Goal: Check status: Check status

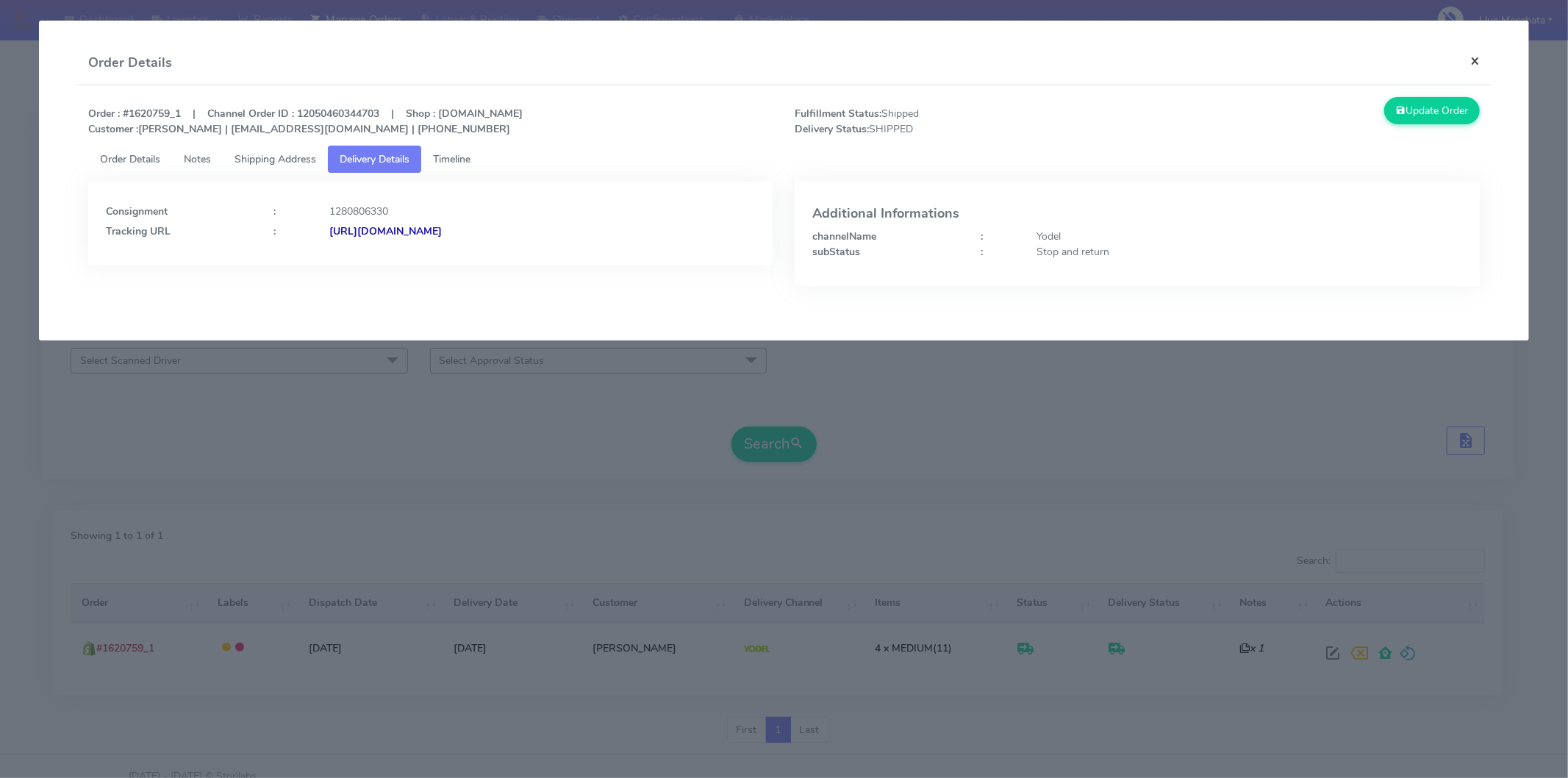
click at [1471, 54] on button "×" at bounding box center [1475, 61] width 33 height 39
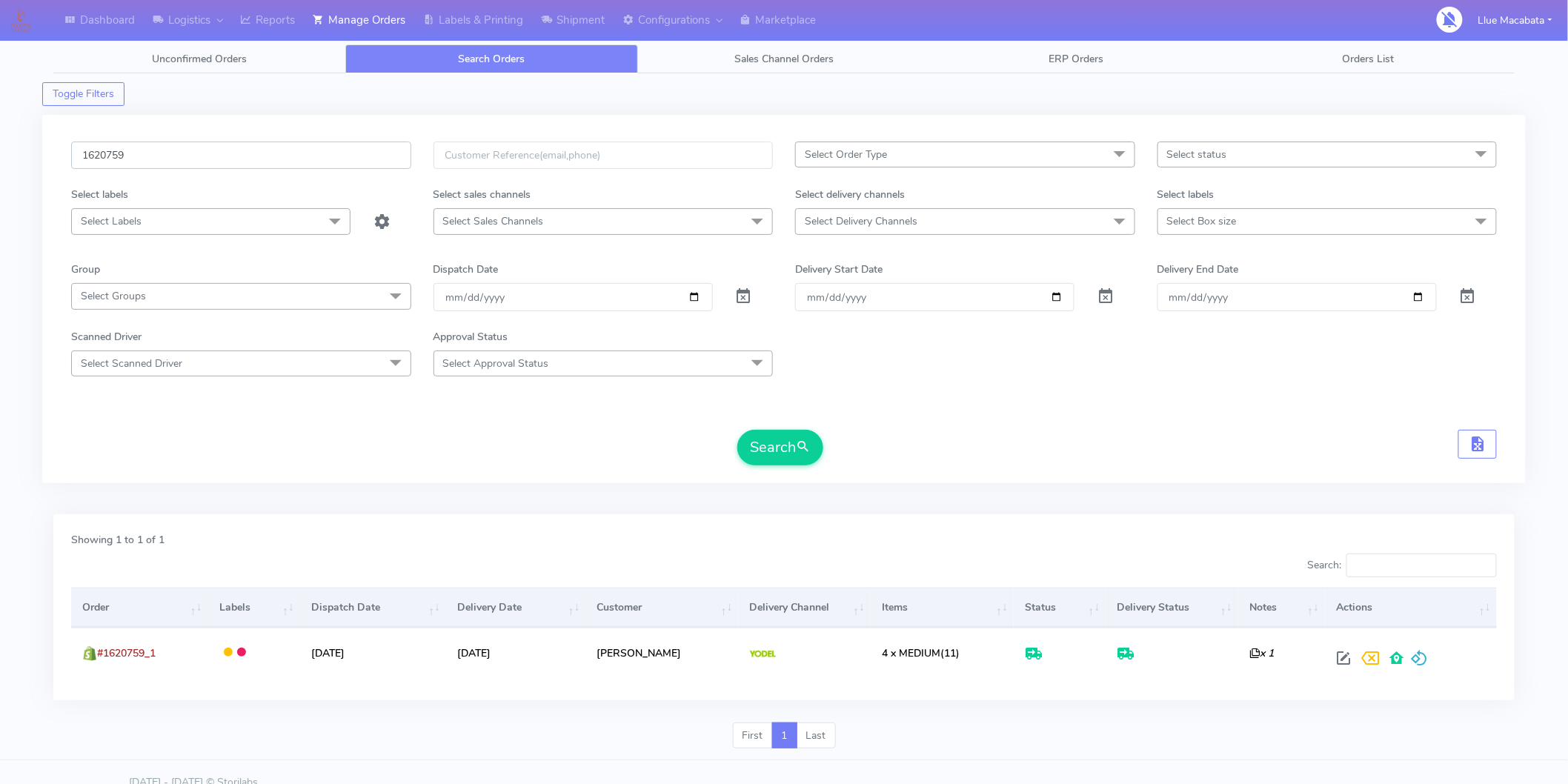
click at [211, 154] on input "1620759" at bounding box center [241, 155] width 340 height 27
paste input "19"
type input "1619759"
click at [772, 439] on button "Search" at bounding box center [780, 447] width 86 height 35
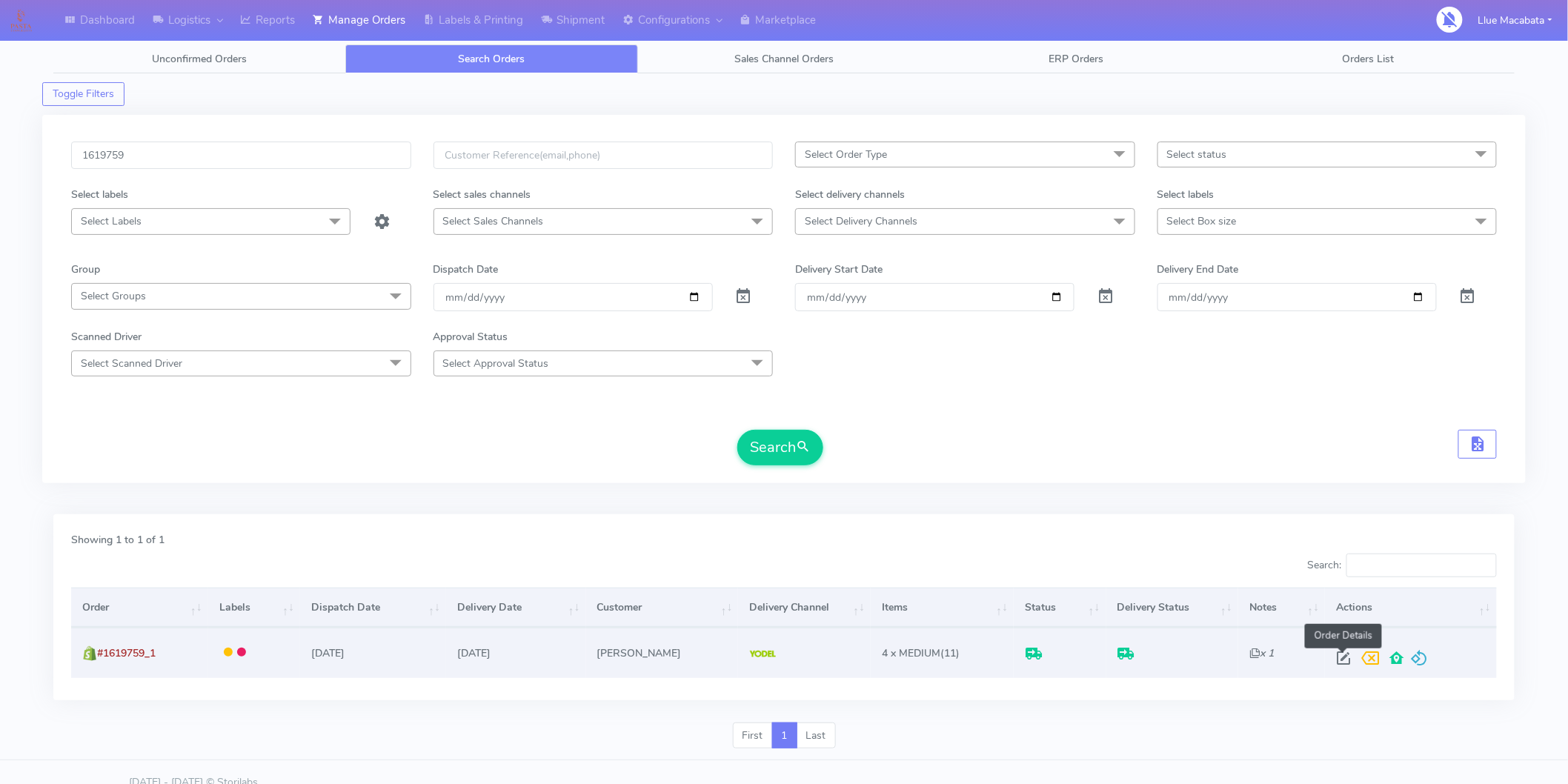
click at [1338, 655] on span at bounding box center [1343, 661] width 26 height 14
select select "5"
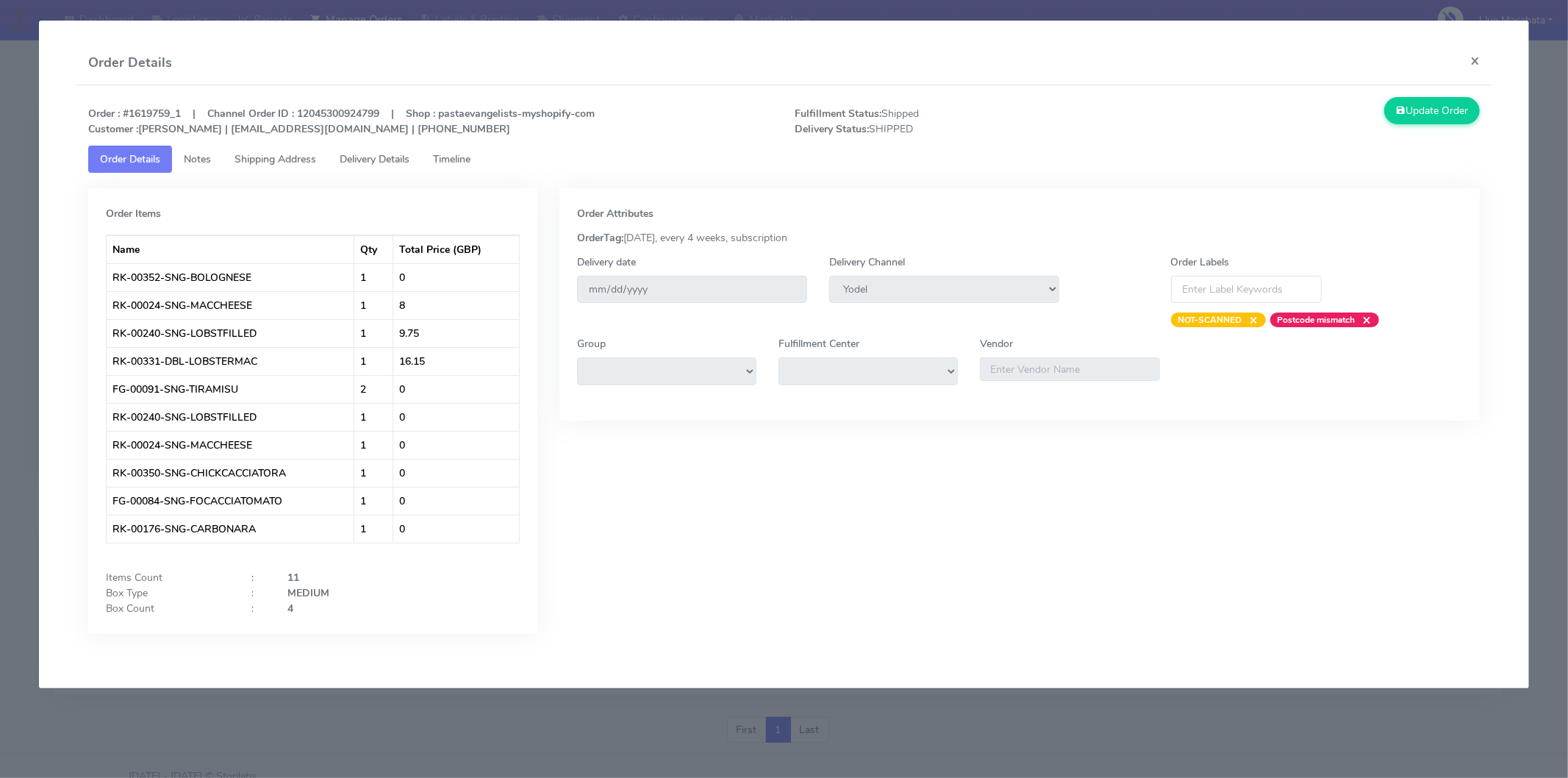
click at [450, 152] on span "Timeline" at bounding box center [451, 159] width 37 height 14
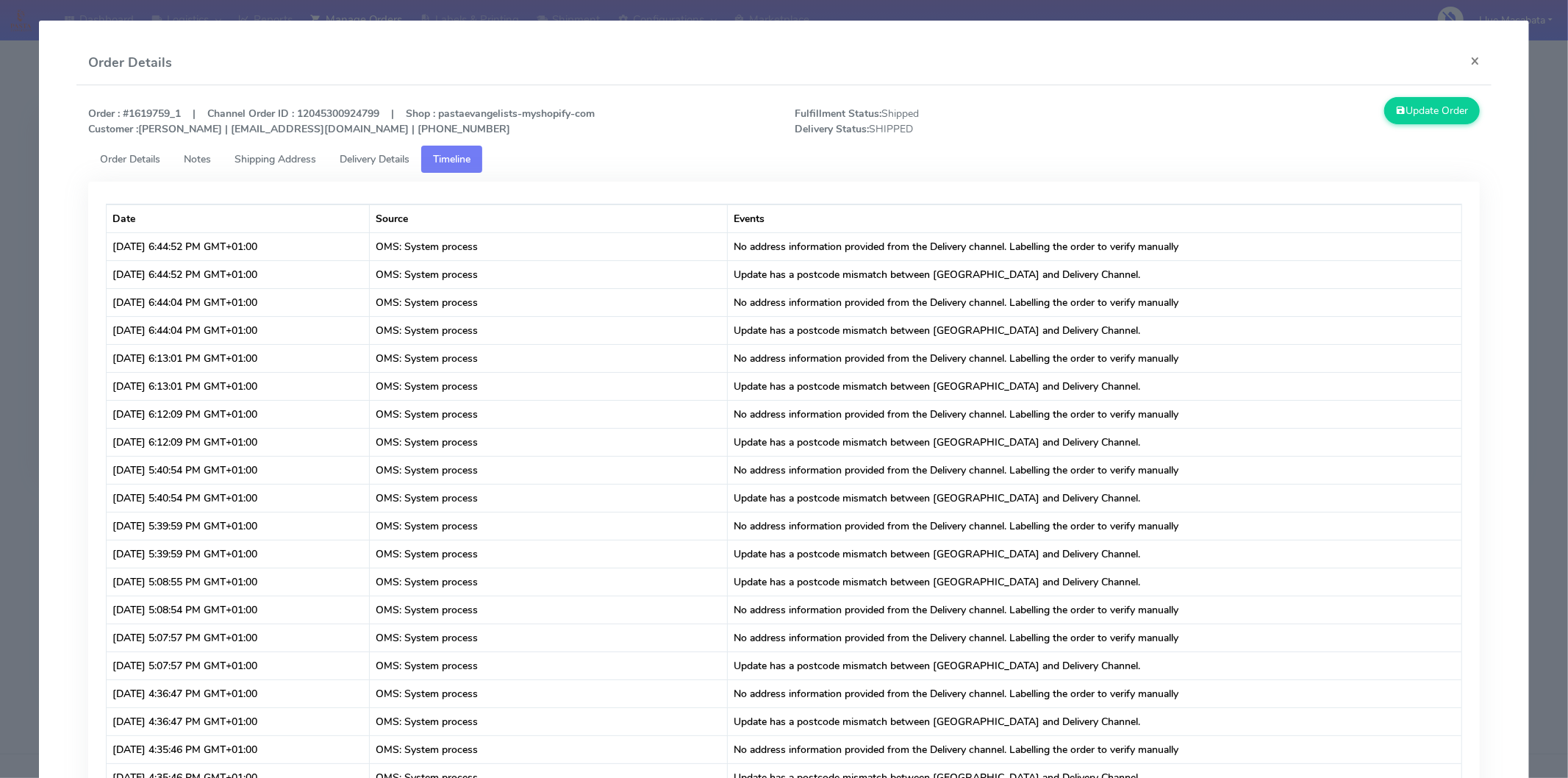
click at [380, 153] on span "Delivery Details" at bounding box center [374, 159] width 70 height 14
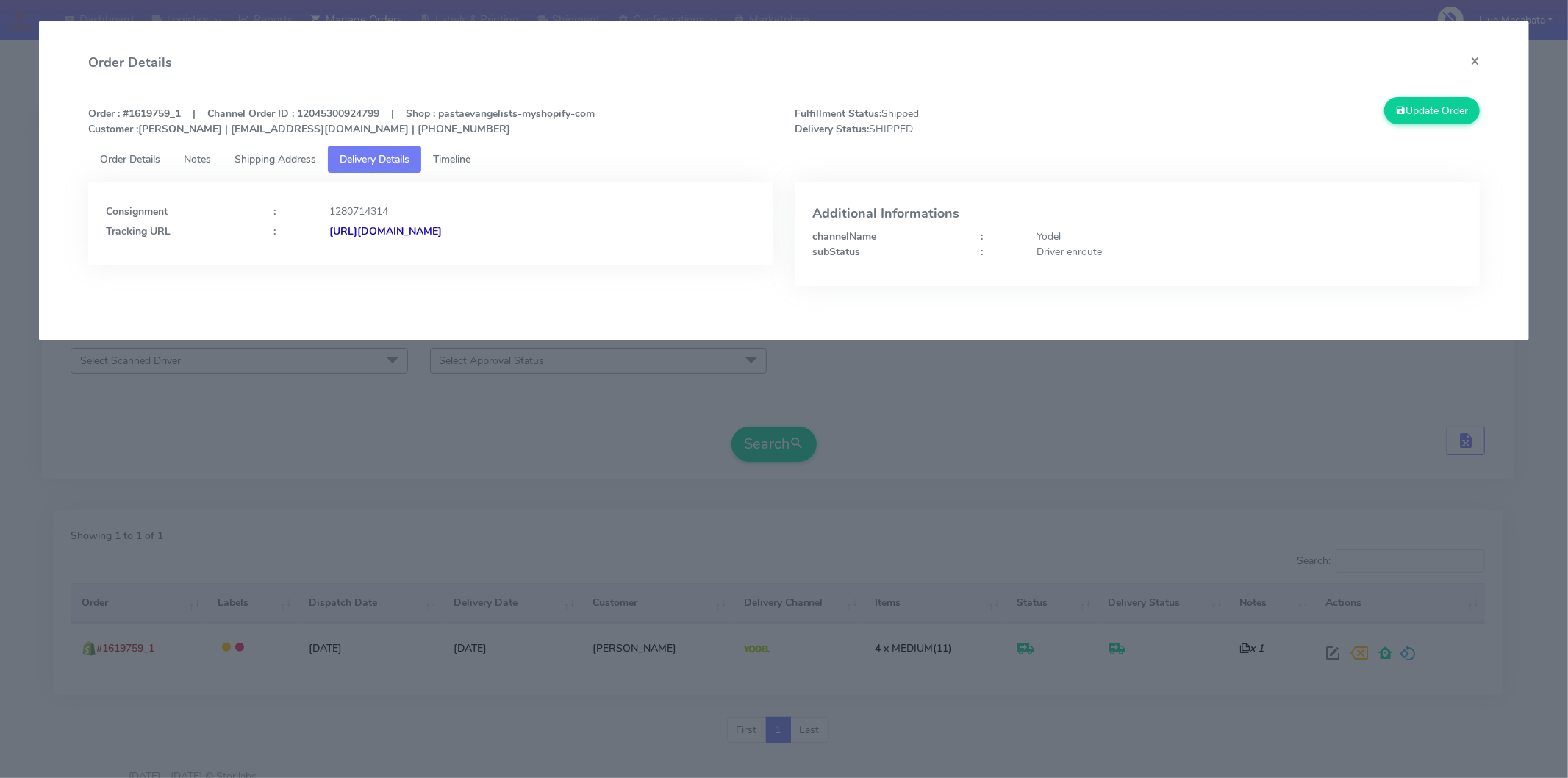
click at [442, 226] on strong "[URL][DOMAIN_NAME]" at bounding box center [386, 231] width 113 height 14
click at [1470, 61] on button "×" at bounding box center [1475, 61] width 33 height 39
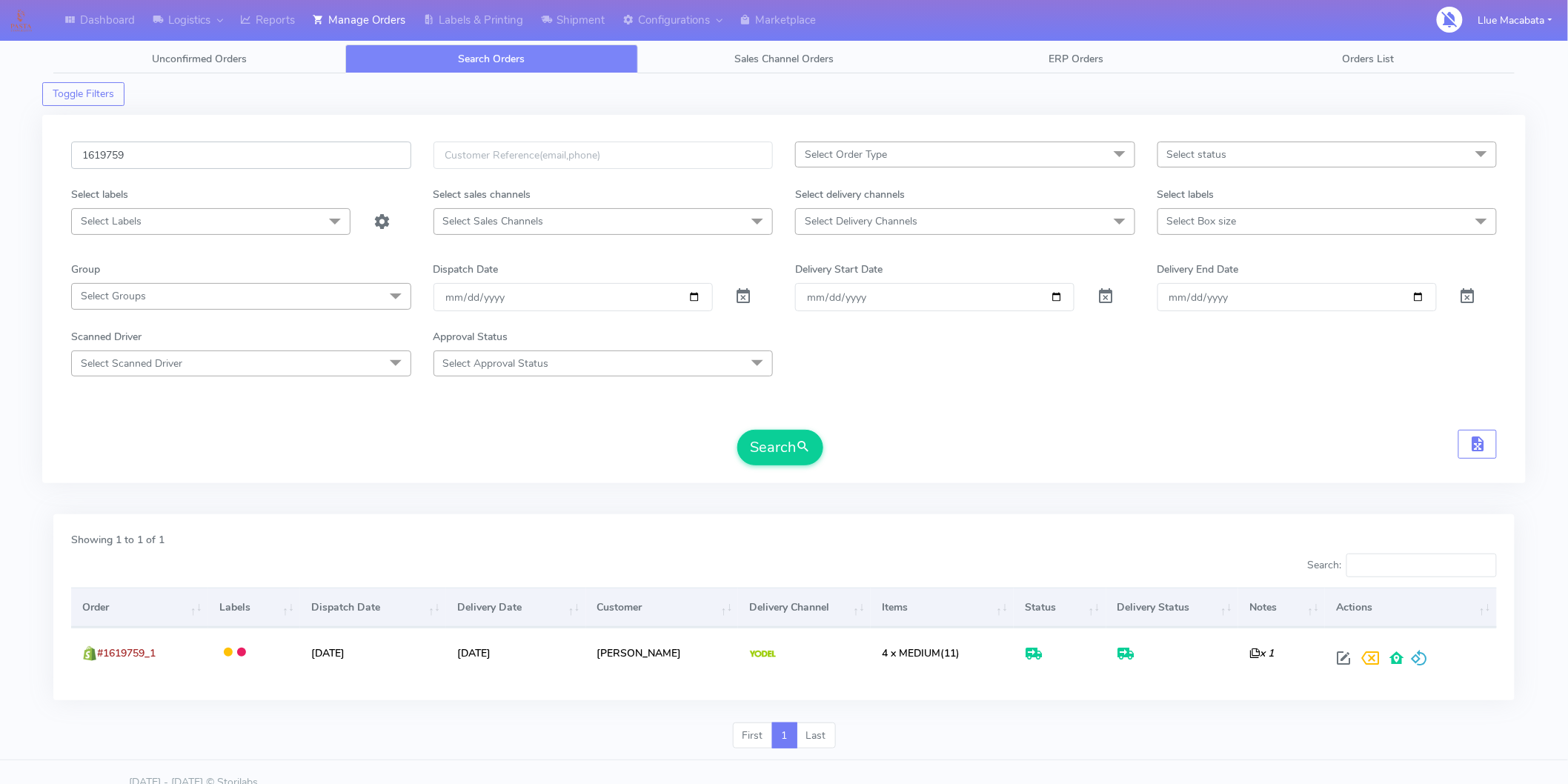
click at [166, 160] on input "1619759" at bounding box center [241, 155] width 340 height 27
paste input "21031"
type input "1621031"
click at [791, 446] on button "Search" at bounding box center [780, 447] width 86 height 35
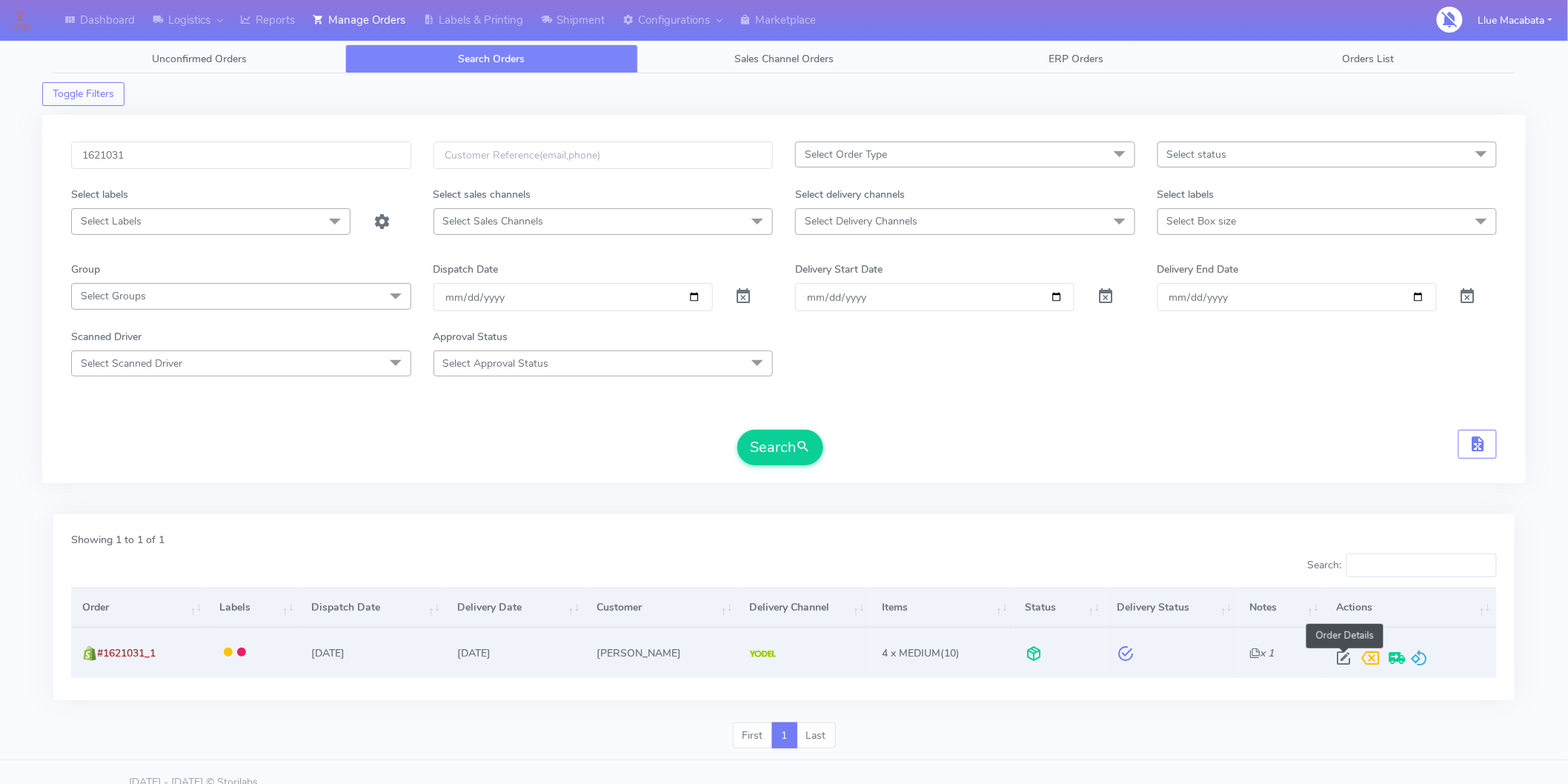
click at [1344, 656] on span at bounding box center [1343, 661] width 26 height 14
select select "5"
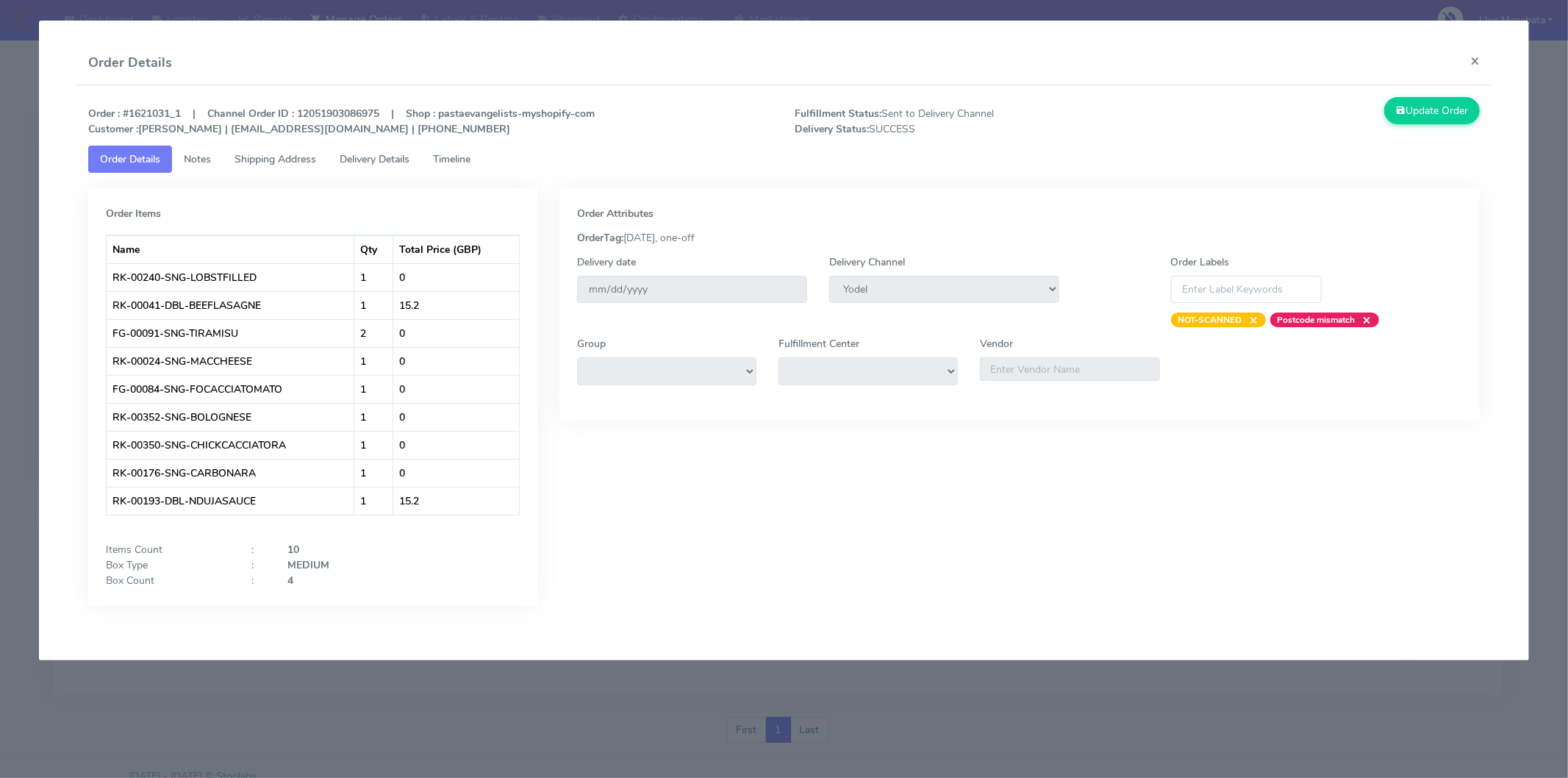
click at [471, 158] on span "Timeline" at bounding box center [451, 159] width 37 height 14
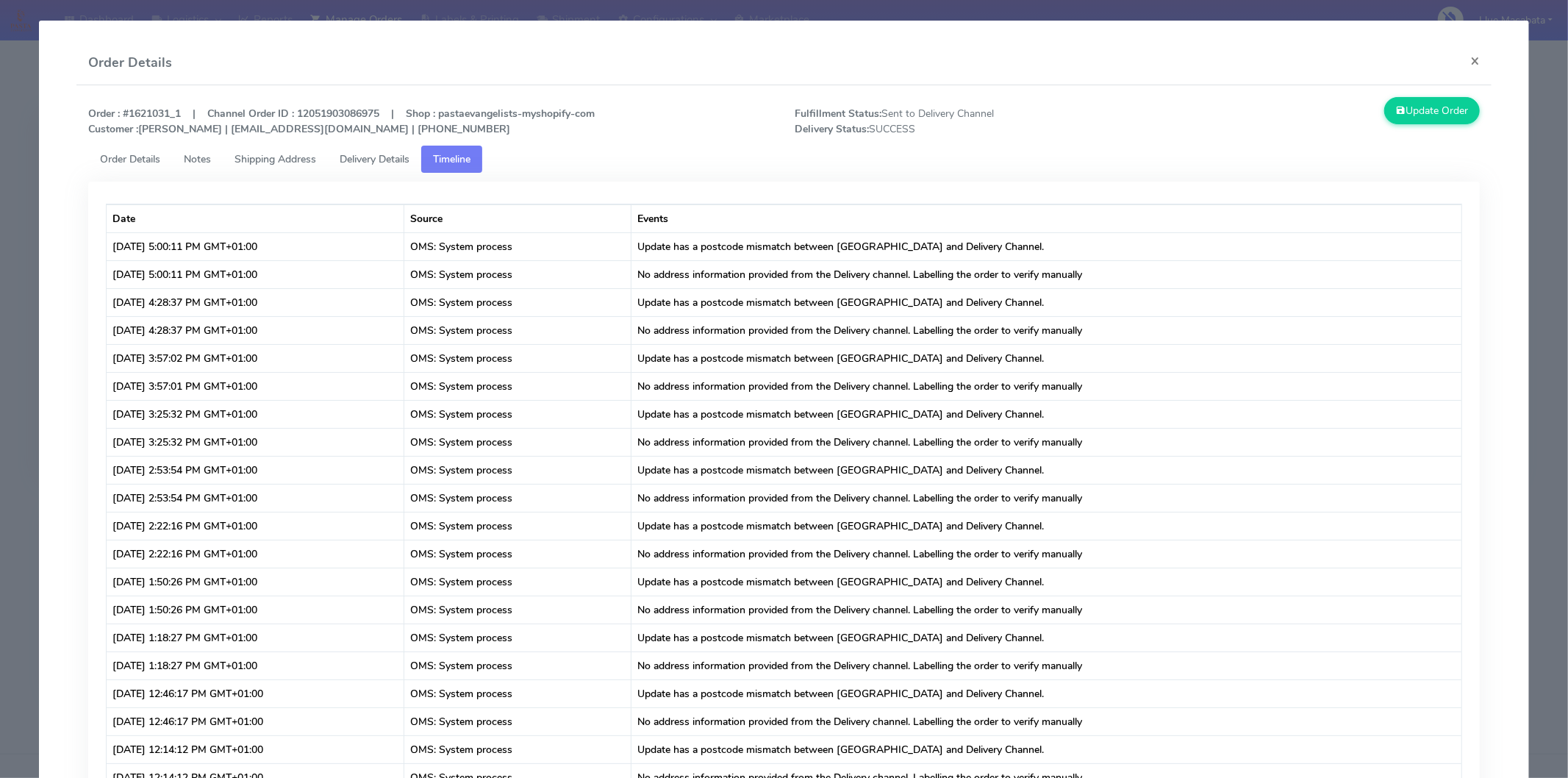
click at [386, 162] on span "Delivery Details" at bounding box center [374, 159] width 70 height 14
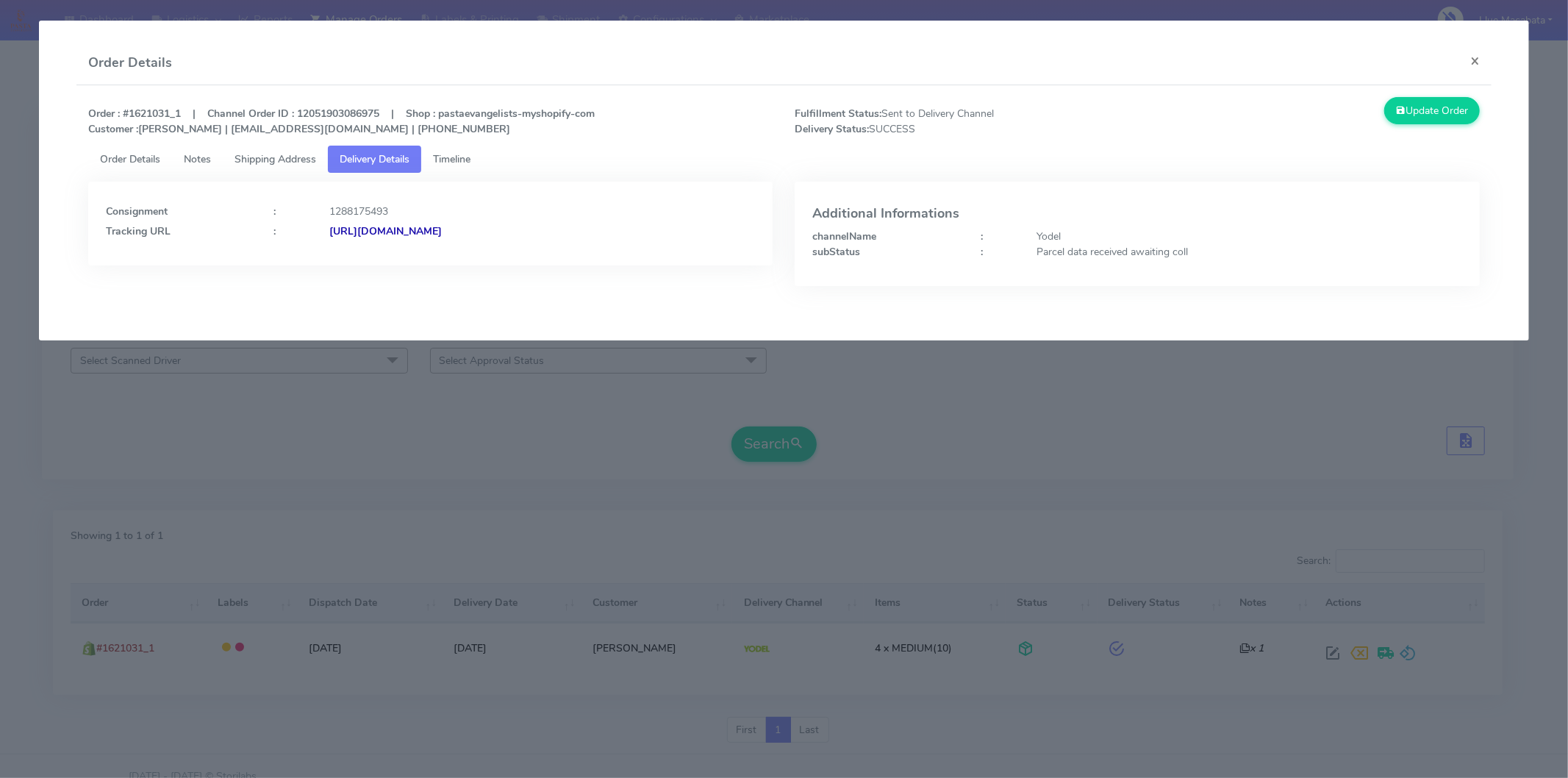
click at [501, 221] on div "Consignment : 1288175493 Tracking URL : [URL][DOMAIN_NAME]" at bounding box center [431, 219] width 650 height 40
click at [442, 225] on strong "[URL][DOMAIN_NAME]" at bounding box center [386, 231] width 113 height 14
click at [1481, 57] on button "×" at bounding box center [1475, 61] width 33 height 39
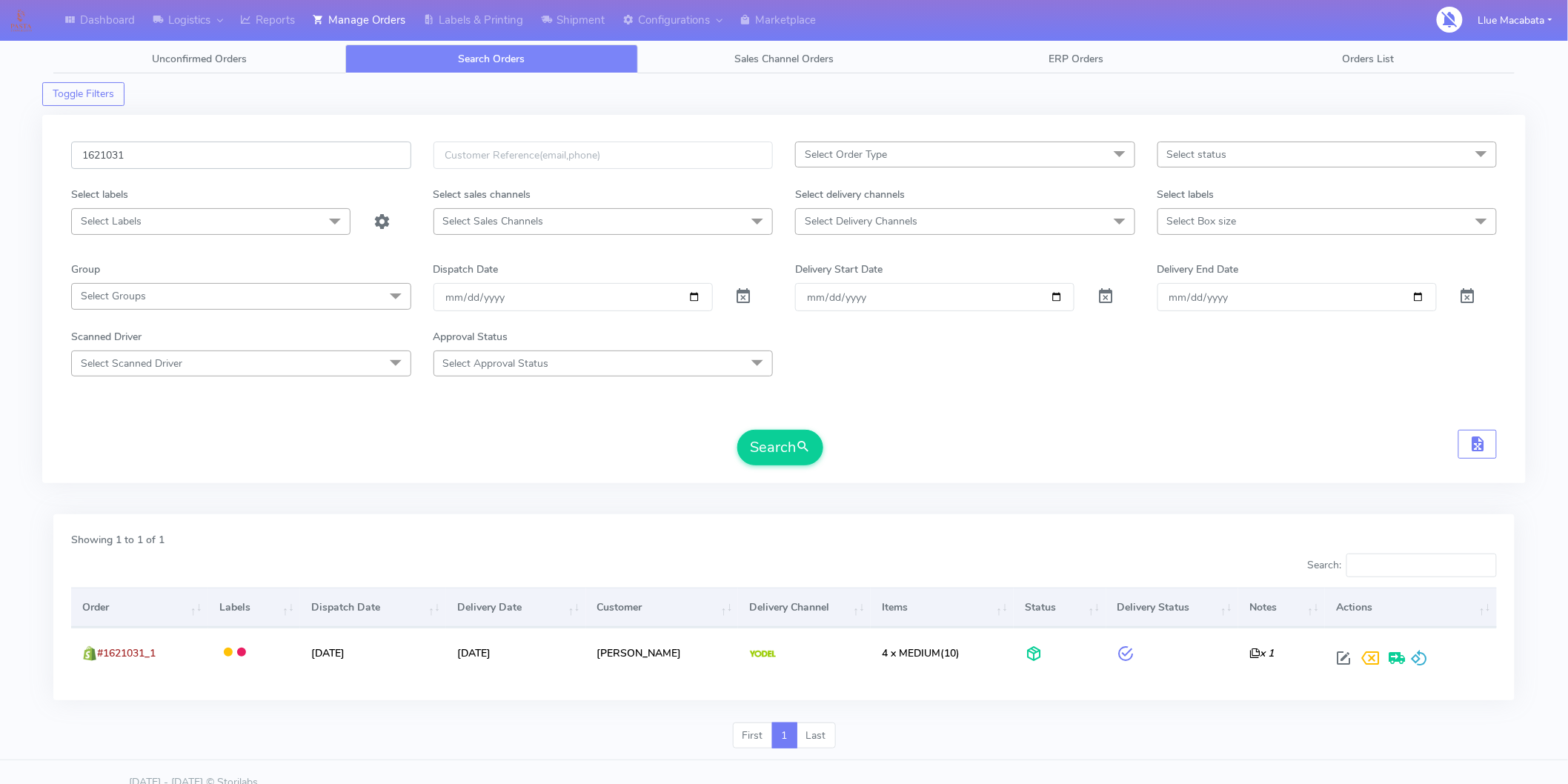
click at [167, 157] on input "1621031" at bounding box center [241, 155] width 340 height 27
paste input "232"
type input "1621232"
drag, startPoint x: 783, startPoint y: 445, endPoint x: 735, endPoint y: 441, distance: 48.2
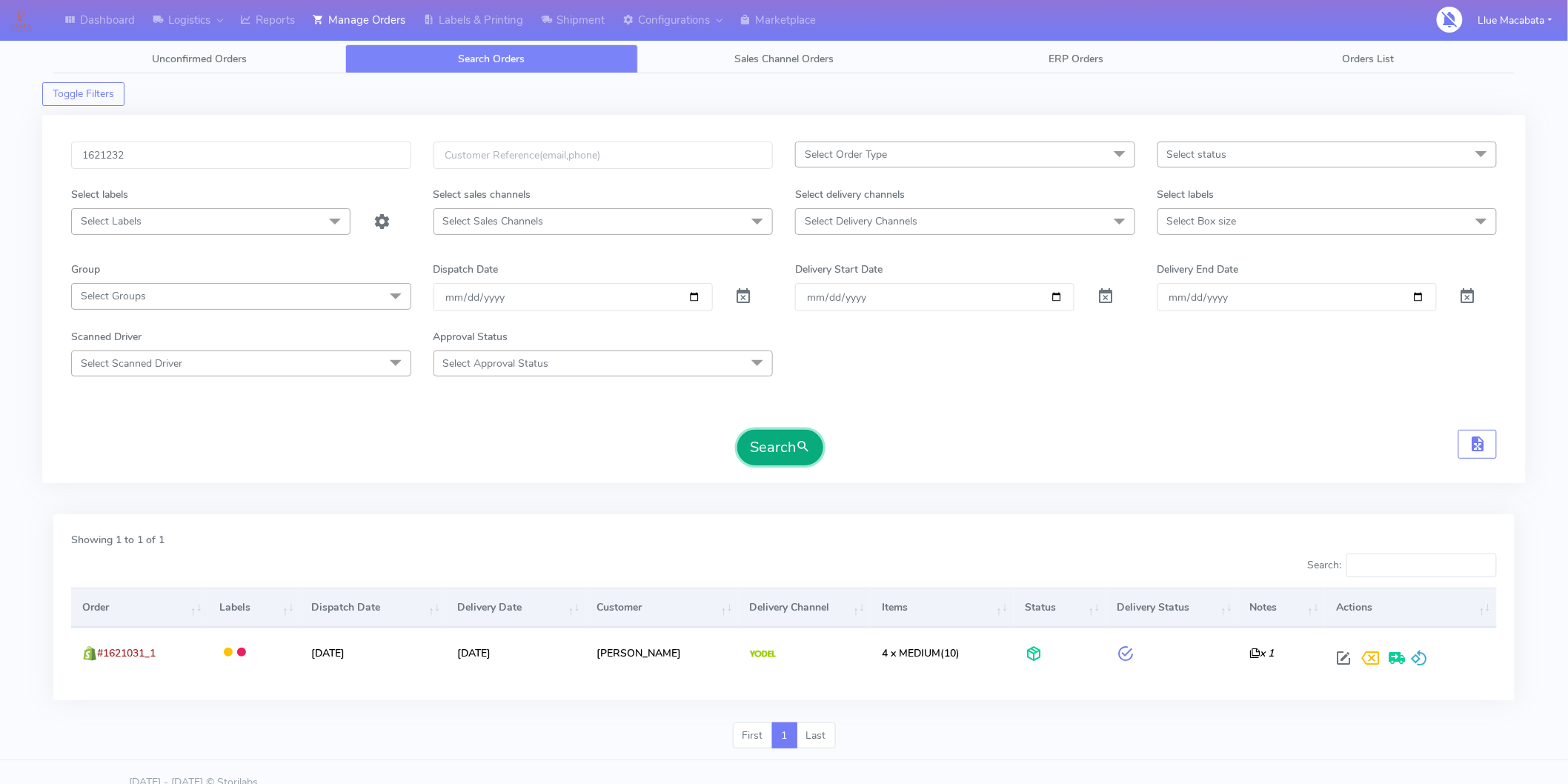
click at [782, 444] on button "Search" at bounding box center [780, 447] width 86 height 35
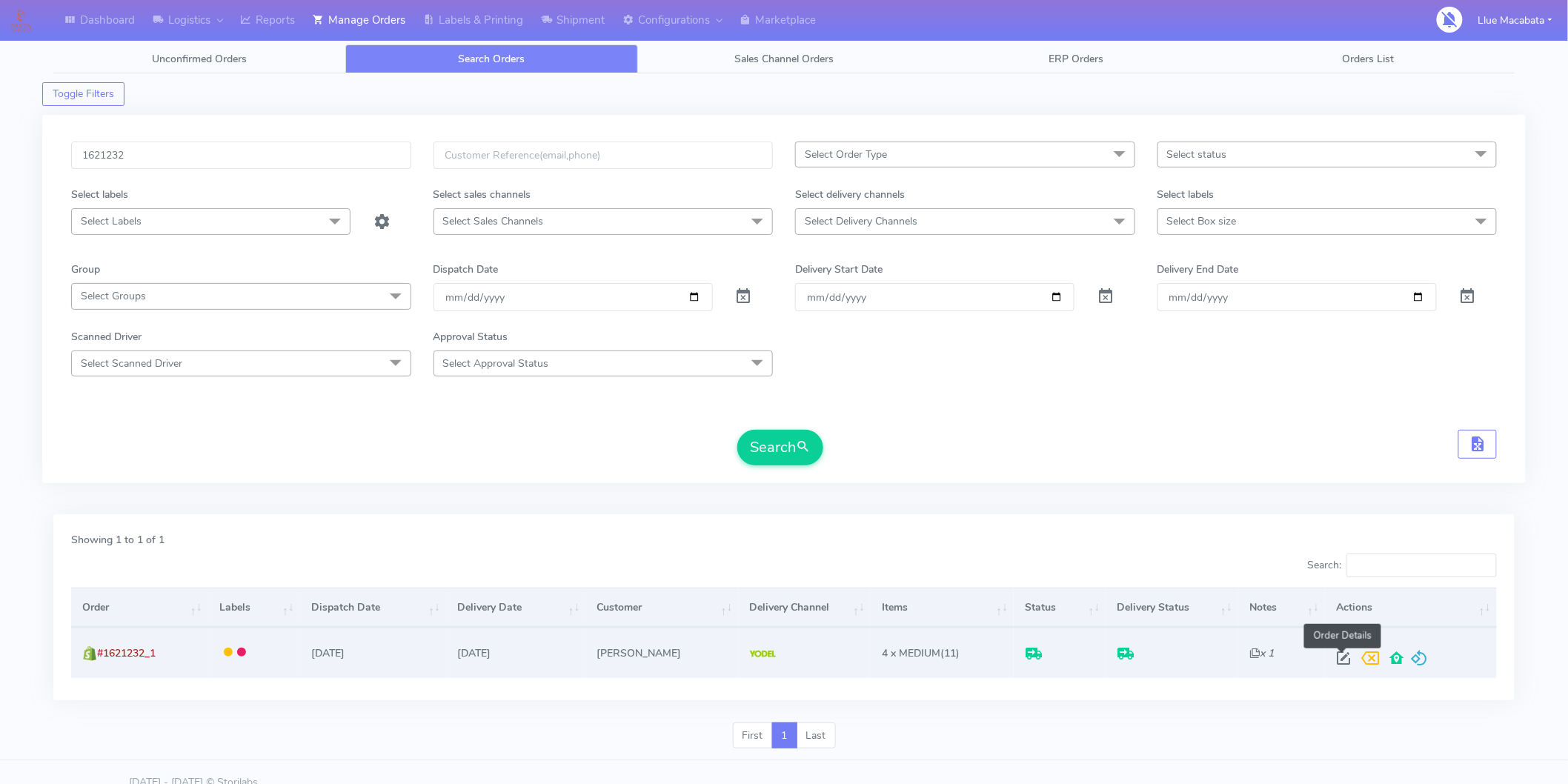
click at [1336, 654] on span at bounding box center [1343, 661] width 26 height 14
select select "5"
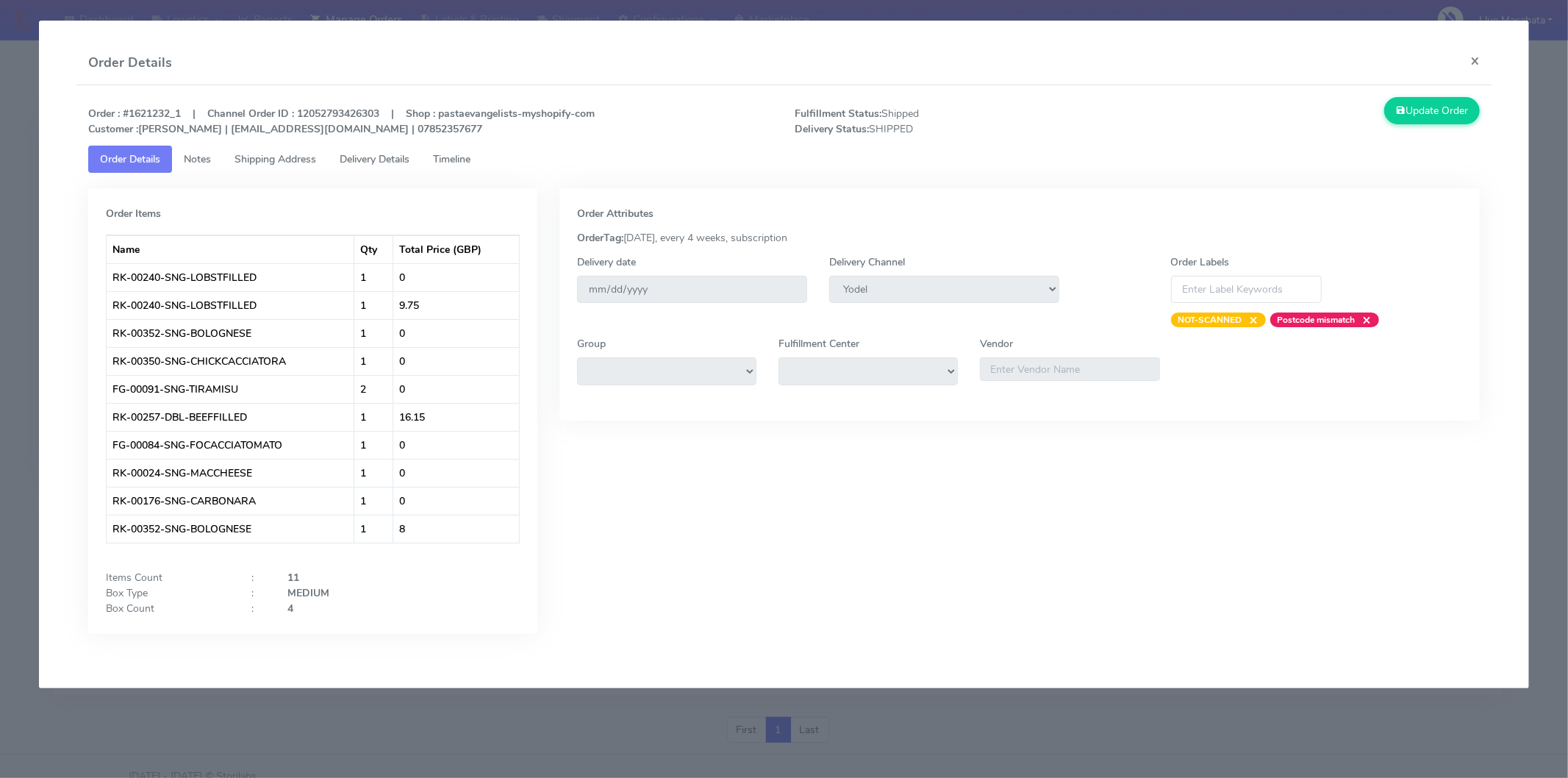
drag, startPoint x: 451, startPoint y: 155, endPoint x: 433, endPoint y: 155, distance: 18.0
click at [451, 153] on span "Timeline" at bounding box center [451, 159] width 37 height 14
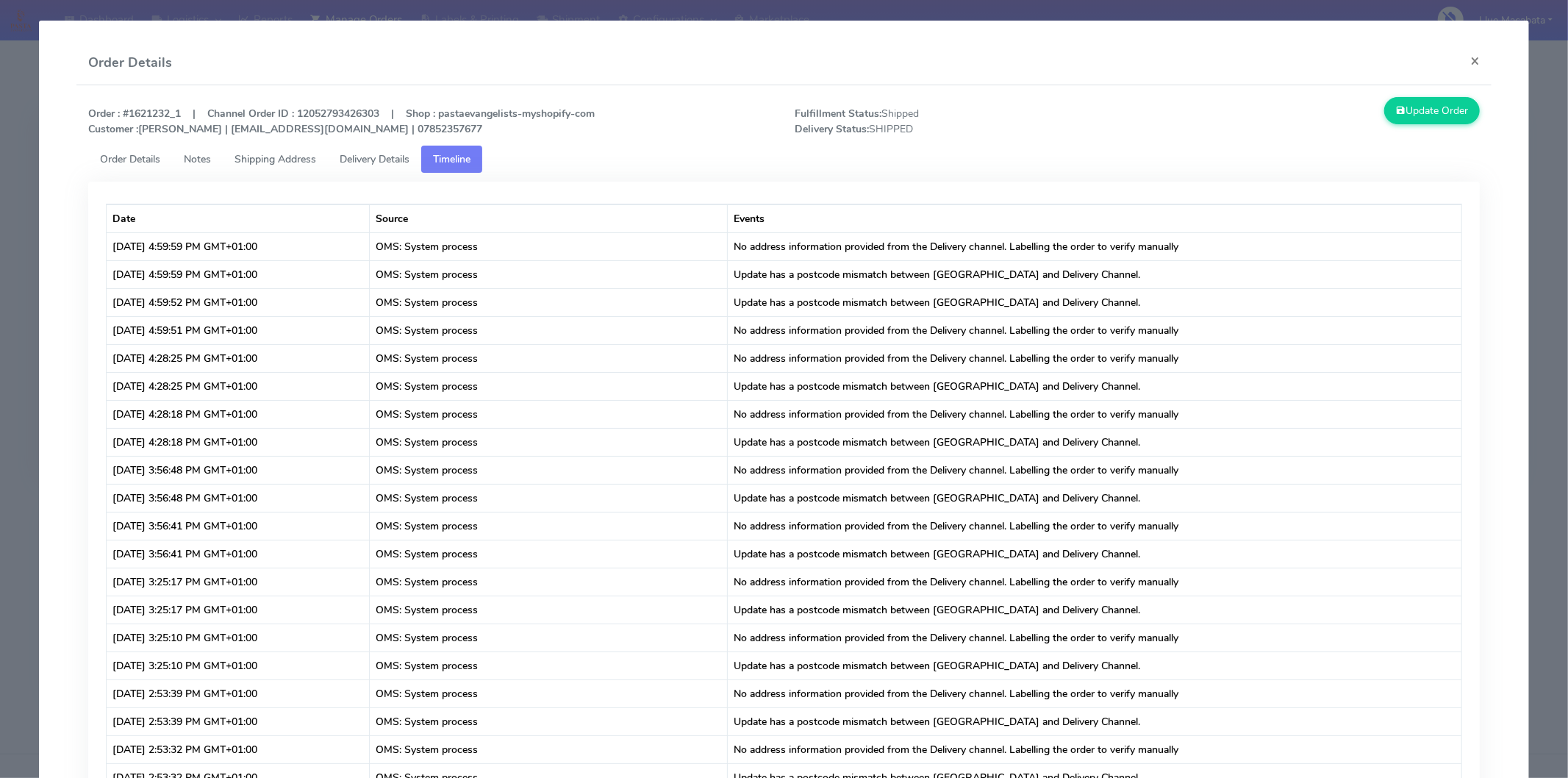
click at [380, 155] on span "Delivery Details" at bounding box center [374, 159] width 70 height 14
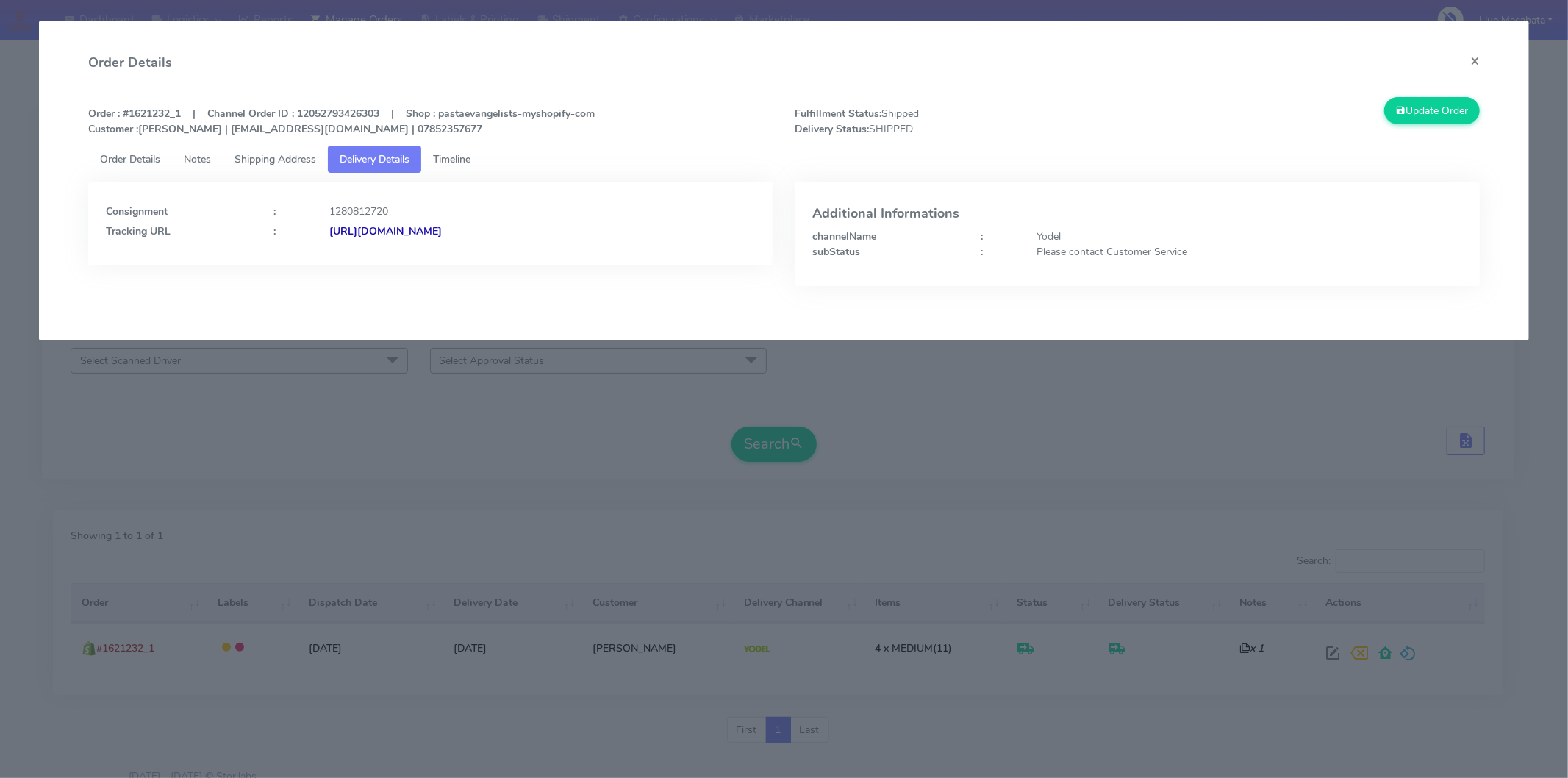
click at [442, 229] on strong "[URL][DOMAIN_NAME]" at bounding box center [386, 231] width 113 height 14
drag, startPoint x: 1472, startPoint y: 59, endPoint x: 614, endPoint y: 171, distance: 865.3
click at [1472, 58] on button "×" at bounding box center [1475, 61] width 33 height 39
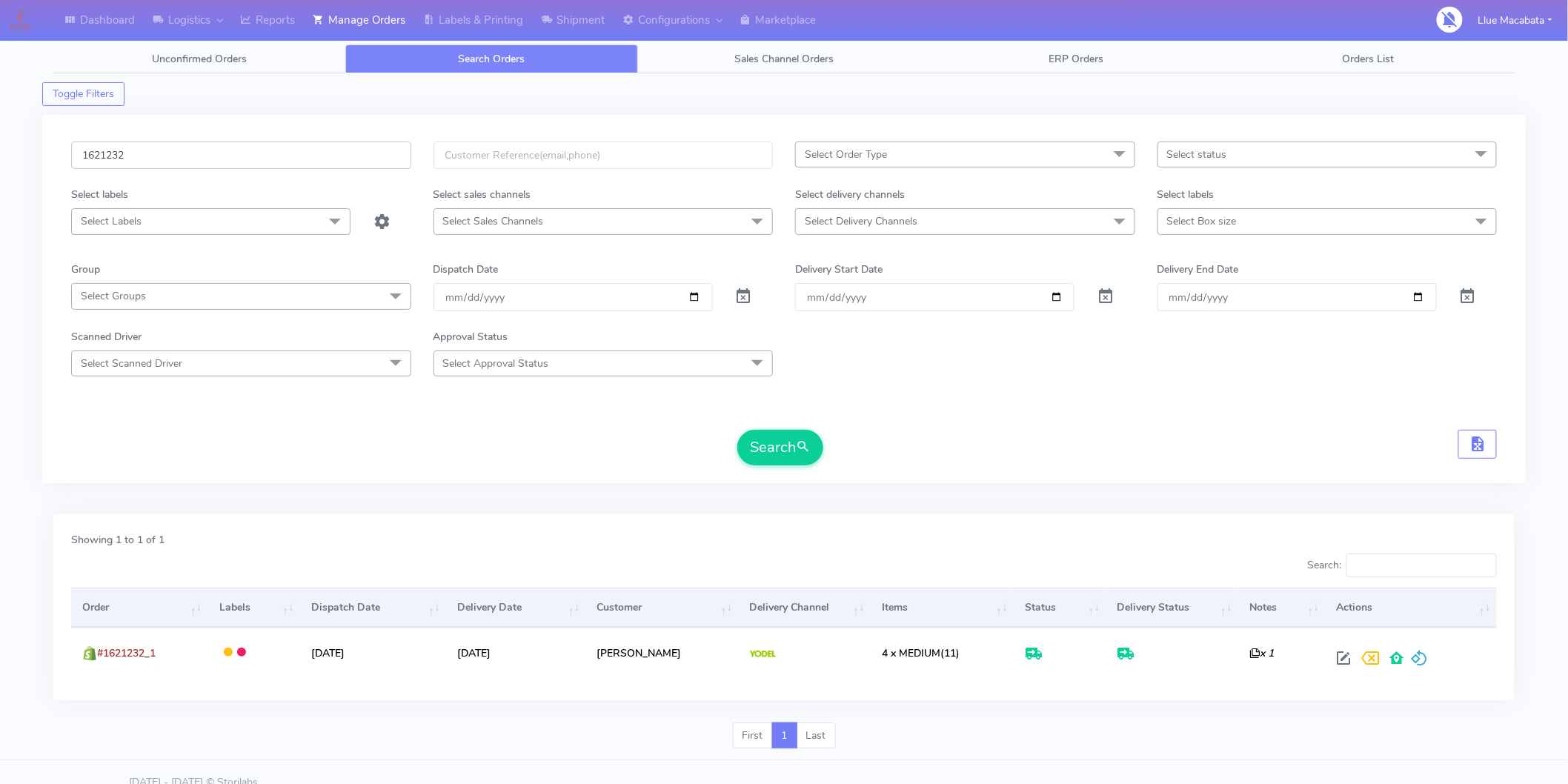
click at [163, 161] on input "1621232" at bounding box center [241, 155] width 340 height 27
paste input "19829A"
click at [737, 430] on button "Search" at bounding box center [780, 447] width 86 height 35
click at [218, 160] on input "1619829A" at bounding box center [241, 155] width 340 height 27
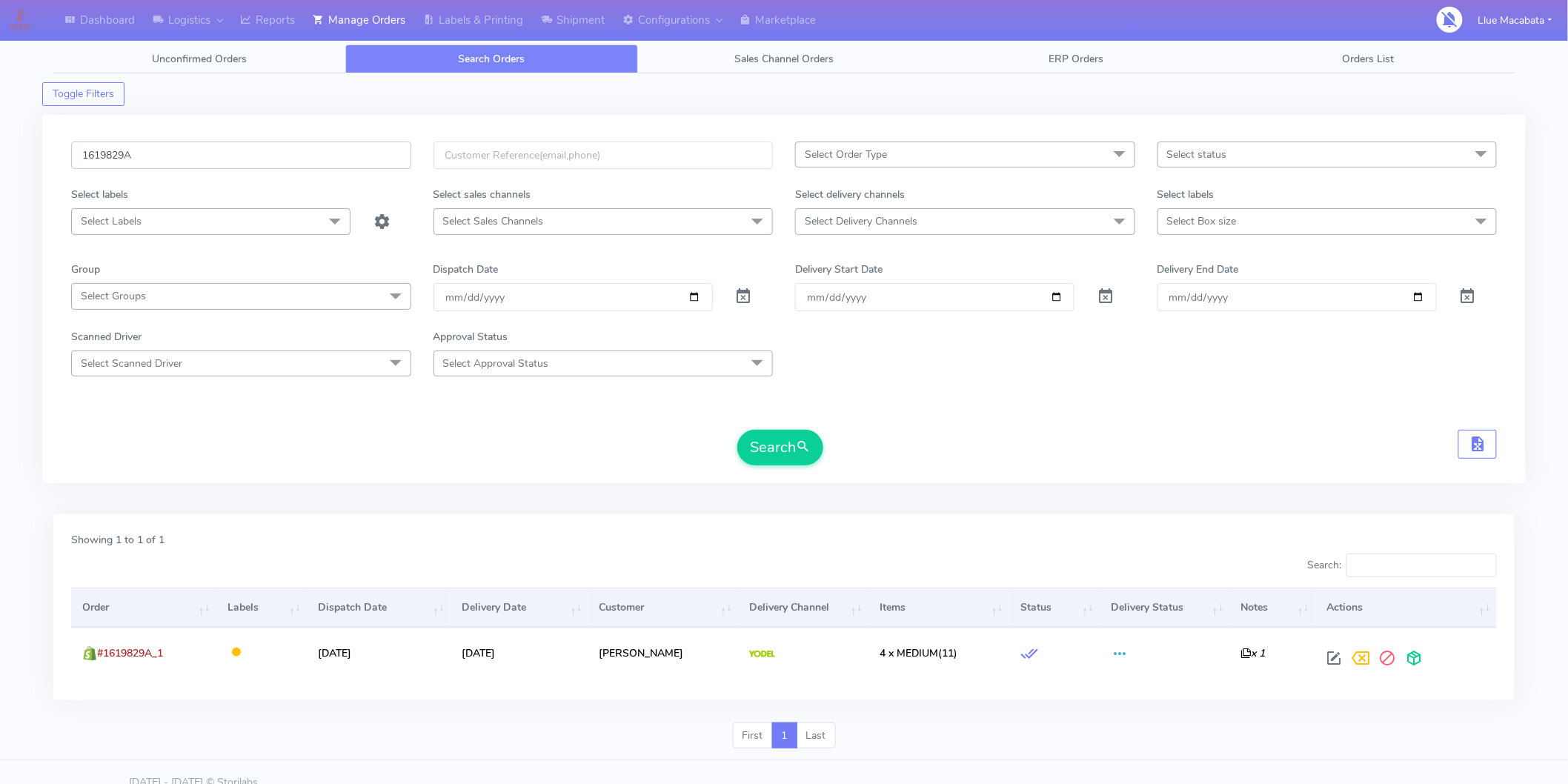
click at [218, 160] on input "1619829A" at bounding box center [241, 155] width 340 height 27
paste input "text"
type input "1619829"
drag, startPoint x: 758, startPoint y: 450, endPoint x: 742, endPoint y: 447, distance: 16.3
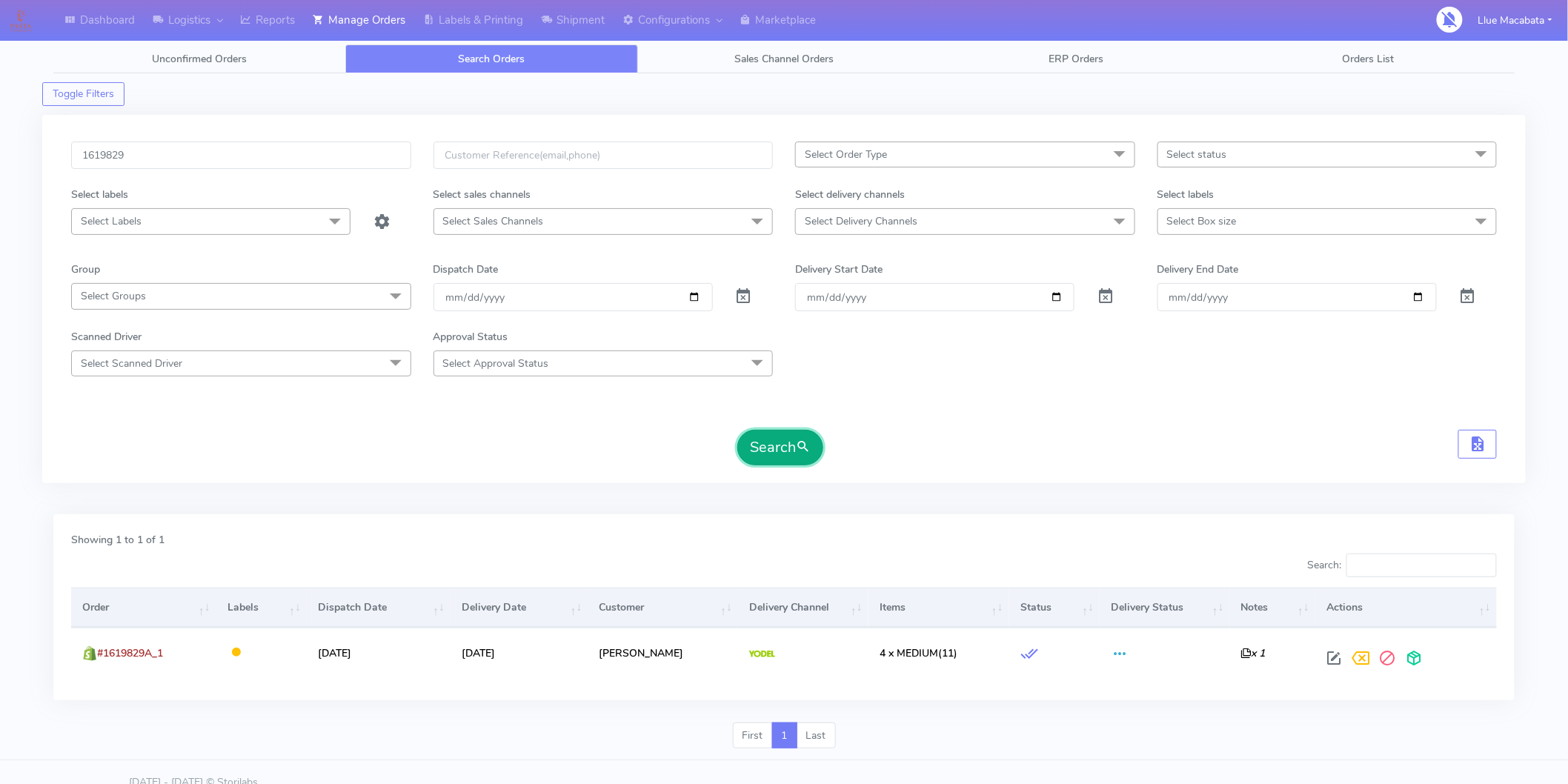
click at [758, 450] on button "Search" at bounding box center [780, 447] width 86 height 35
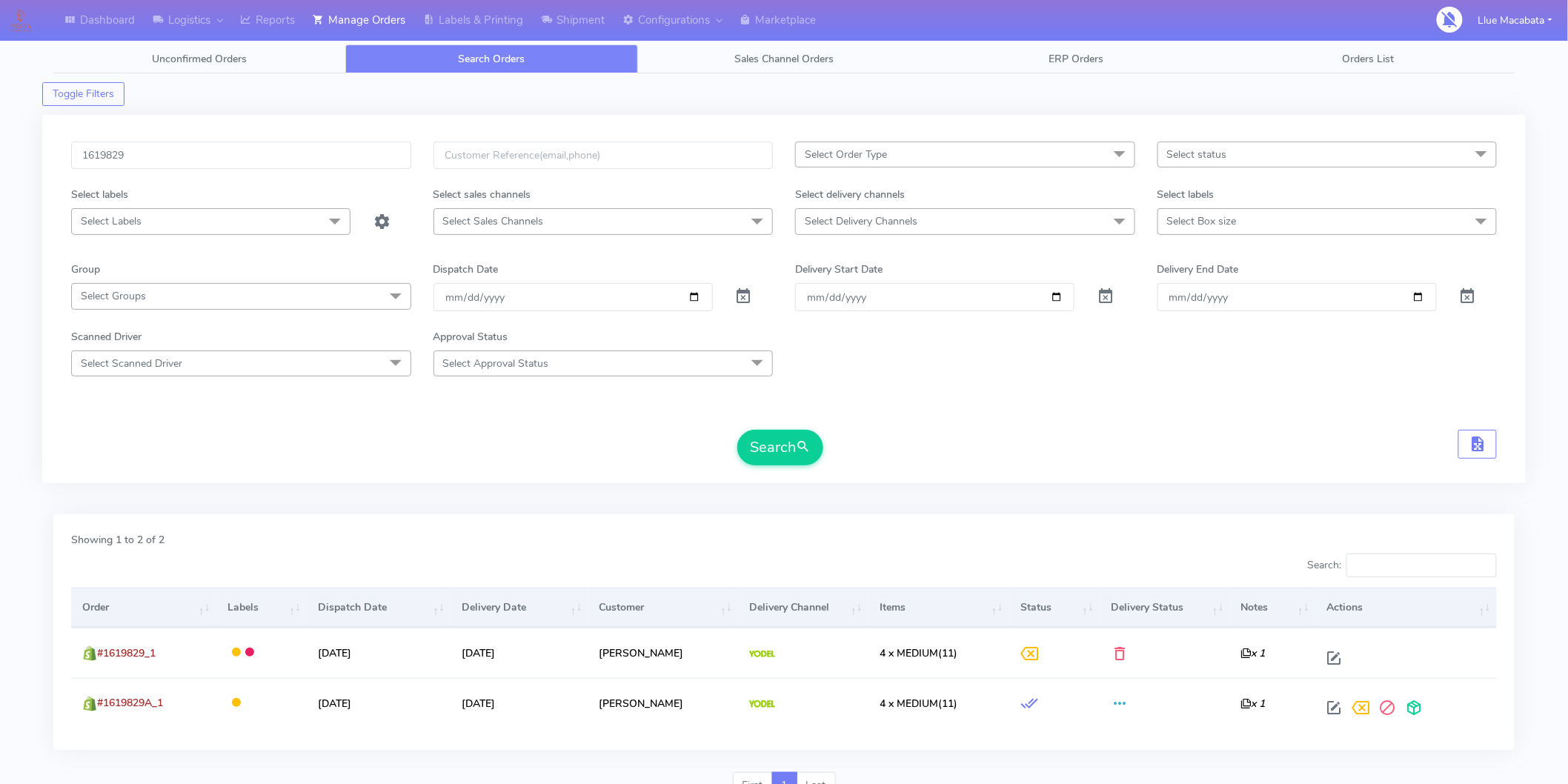
scroll to position [70, 0]
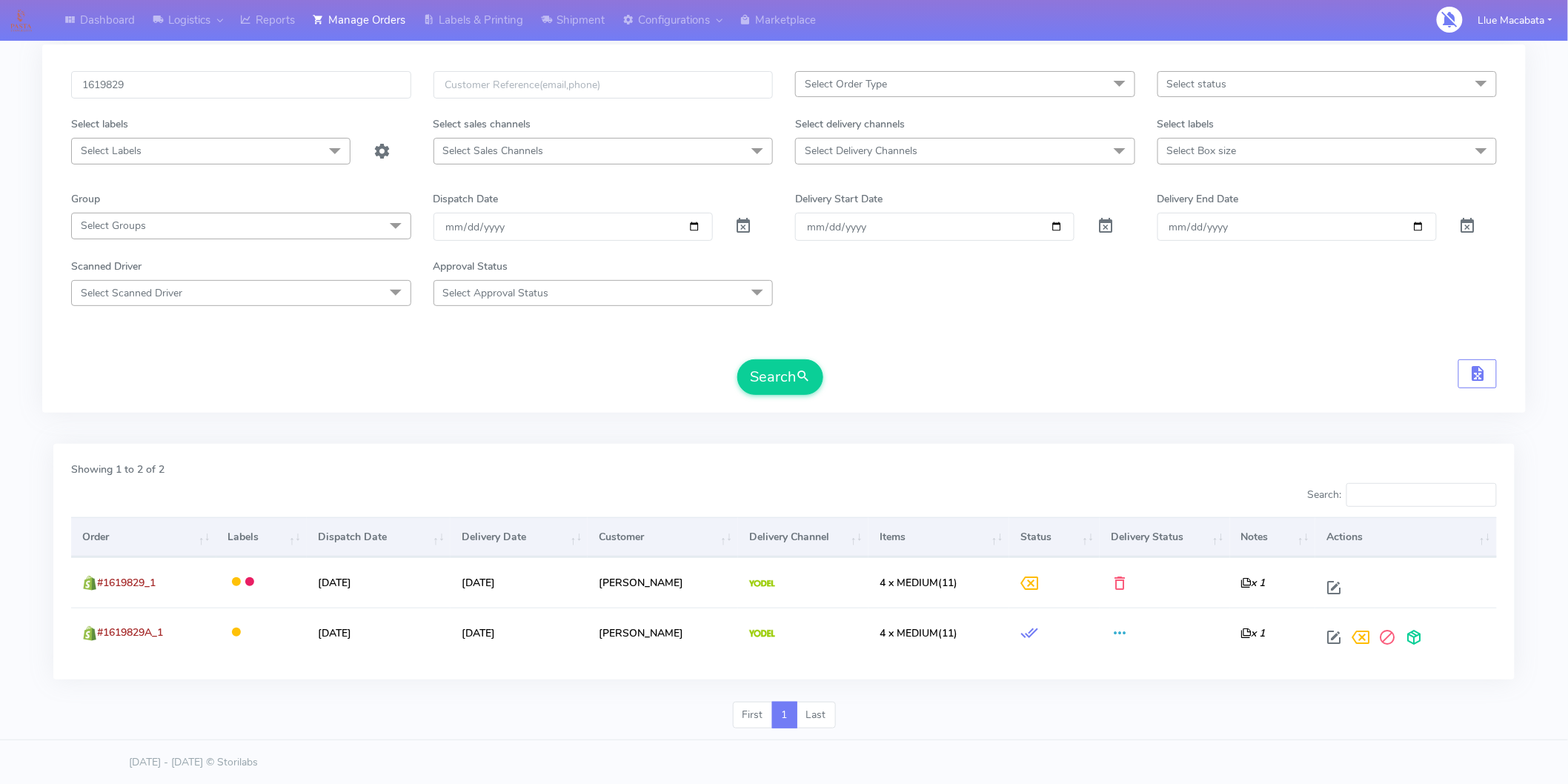
click at [1030, 750] on footer "[DATE] - [DATE] © Storilabs" at bounding box center [784, 762] width 1568 height 45
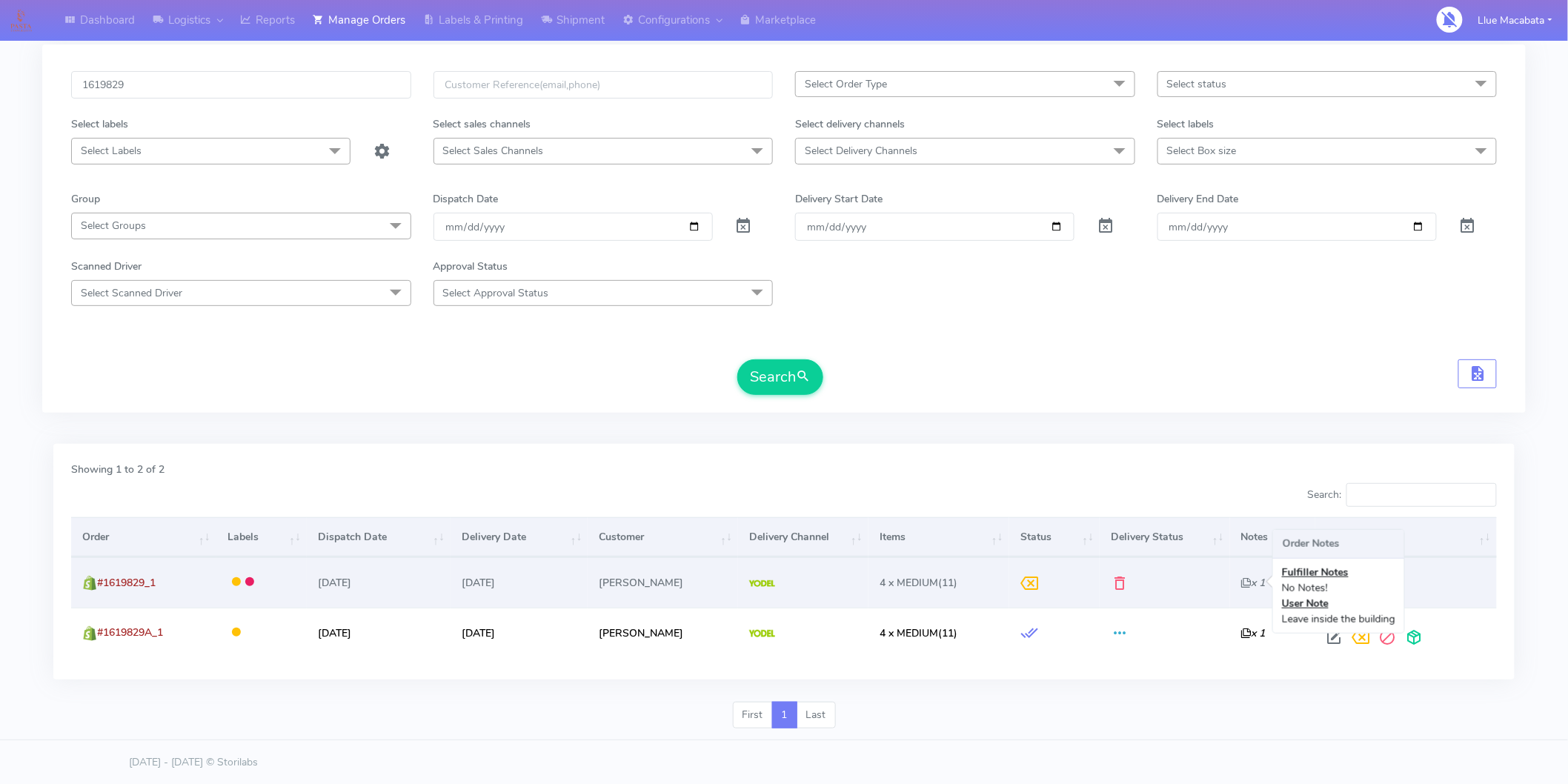
click at [1241, 581] on icon "x 1" at bounding box center [1253, 582] width 24 height 14
click at [1329, 584] on span at bounding box center [1333, 590] width 26 height 14
select select "5"
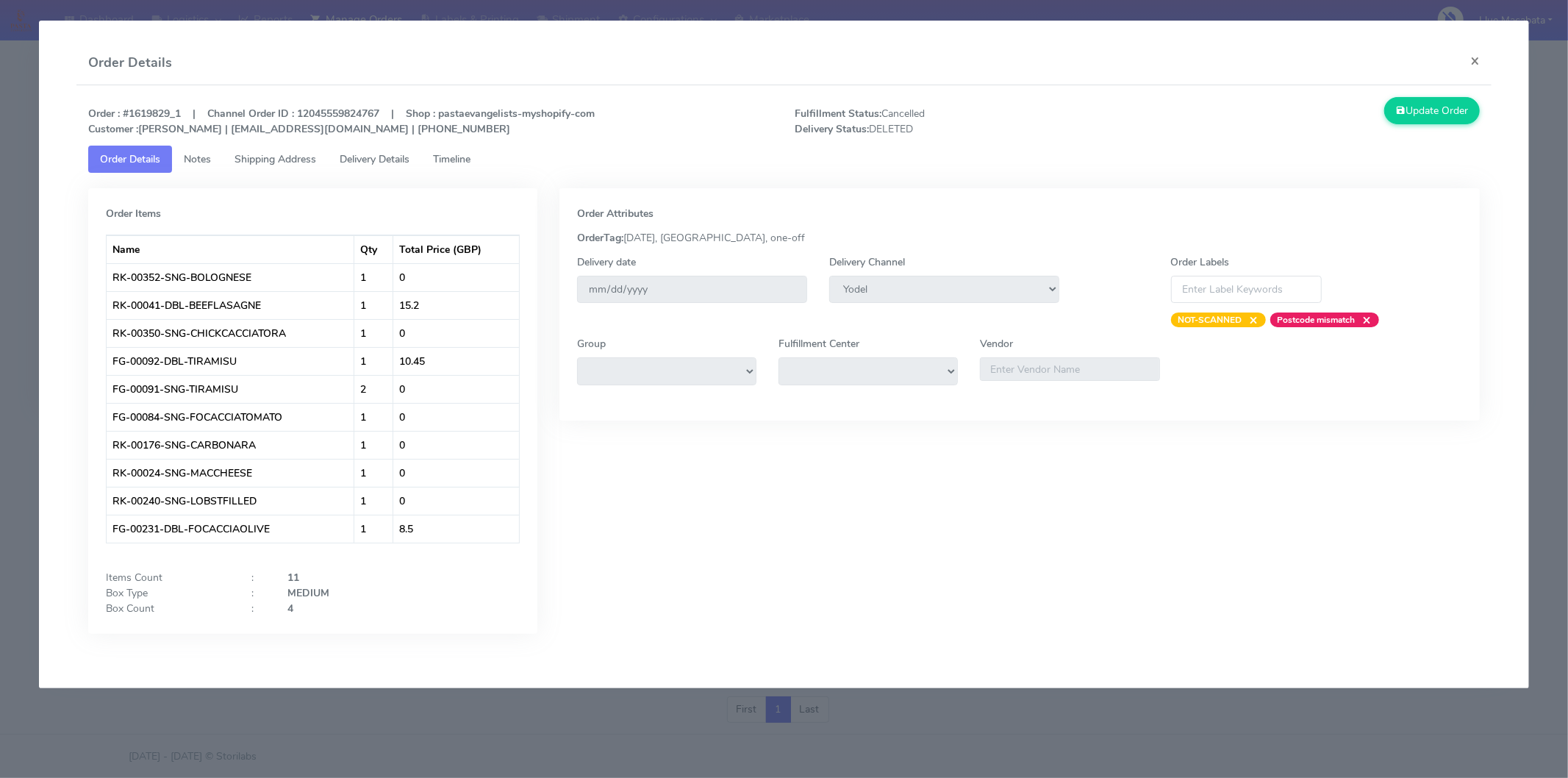
click at [474, 148] on link "Timeline" at bounding box center [452, 159] width 61 height 27
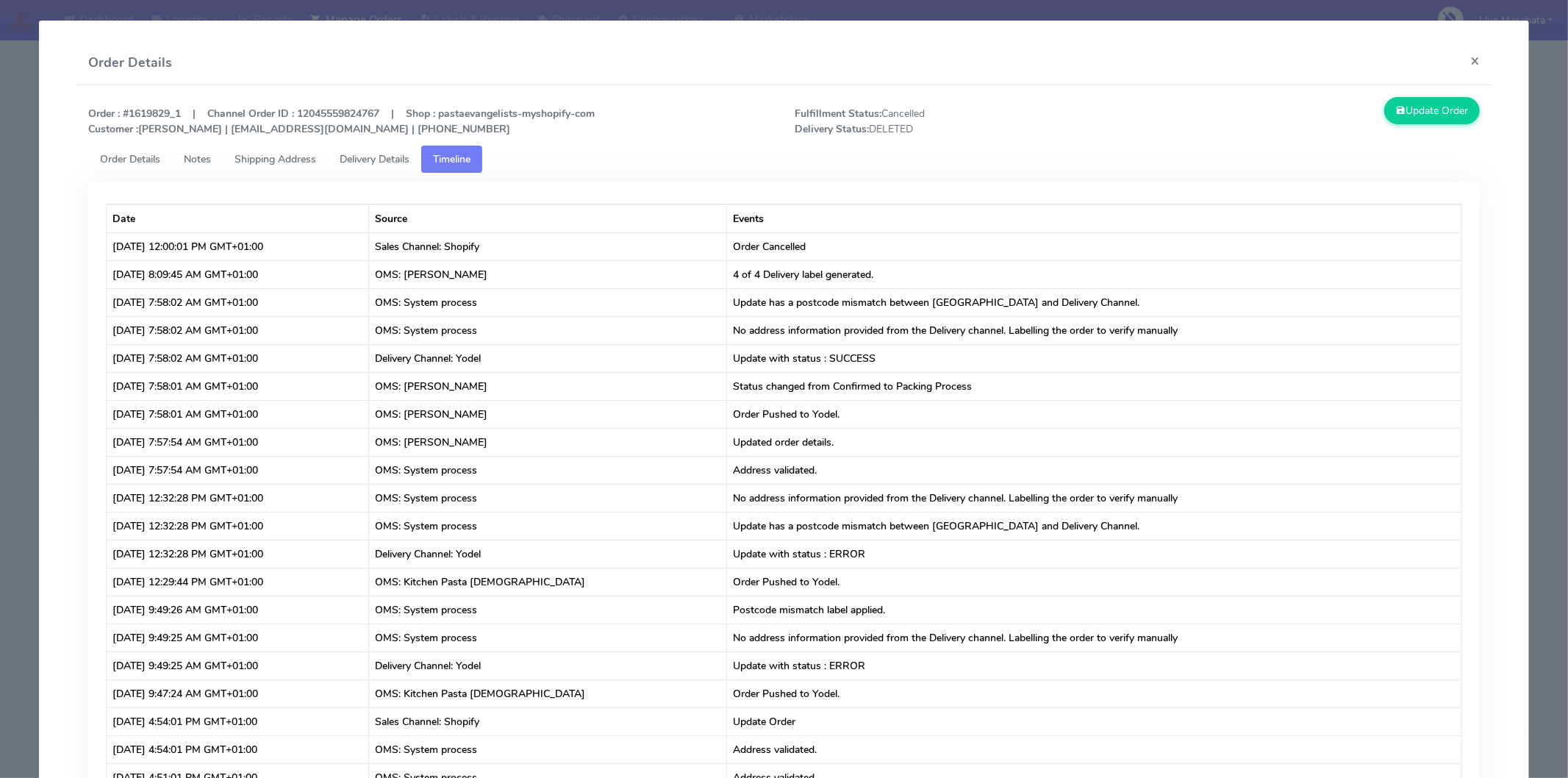
click at [395, 147] on link "Delivery Details" at bounding box center [374, 159] width 93 height 27
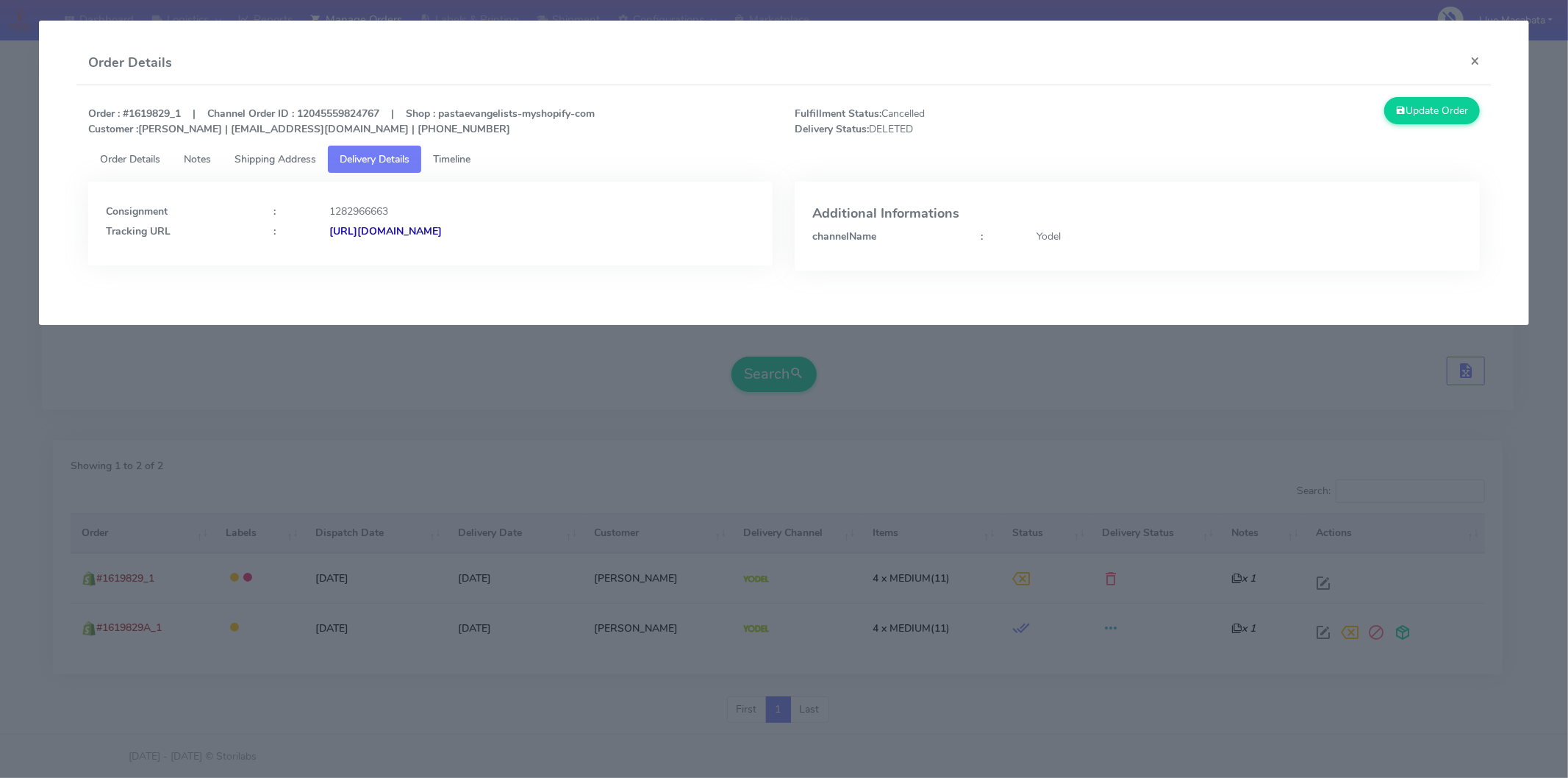
click at [442, 230] on strong "[URL][DOMAIN_NAME]" at bounding box center [386, 231] width 113 height 14
click at [972, 395] on modal-container "Order Details × Order : #1619829_1 | Channel Order ID : 12045559824767 | Shop :…" at bounding box center [784, 389] width 1568 height 778
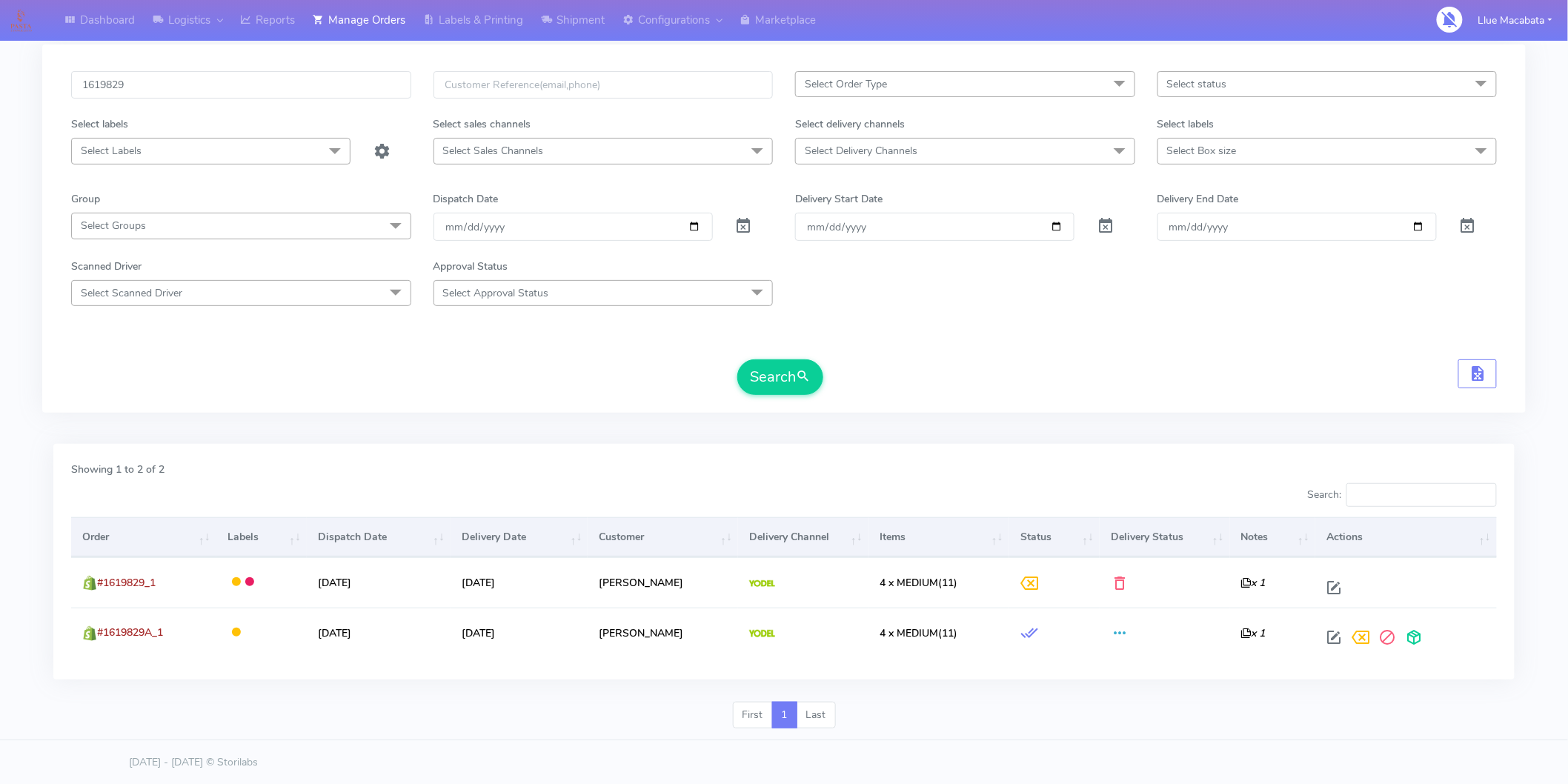
click at [1087, 322] on form "1619829 Select Order Type Select All MEALS ATAVI One Off Pasta Club Gift Kit Ev…" at bounding box center [783, 233] width 1426 height 324
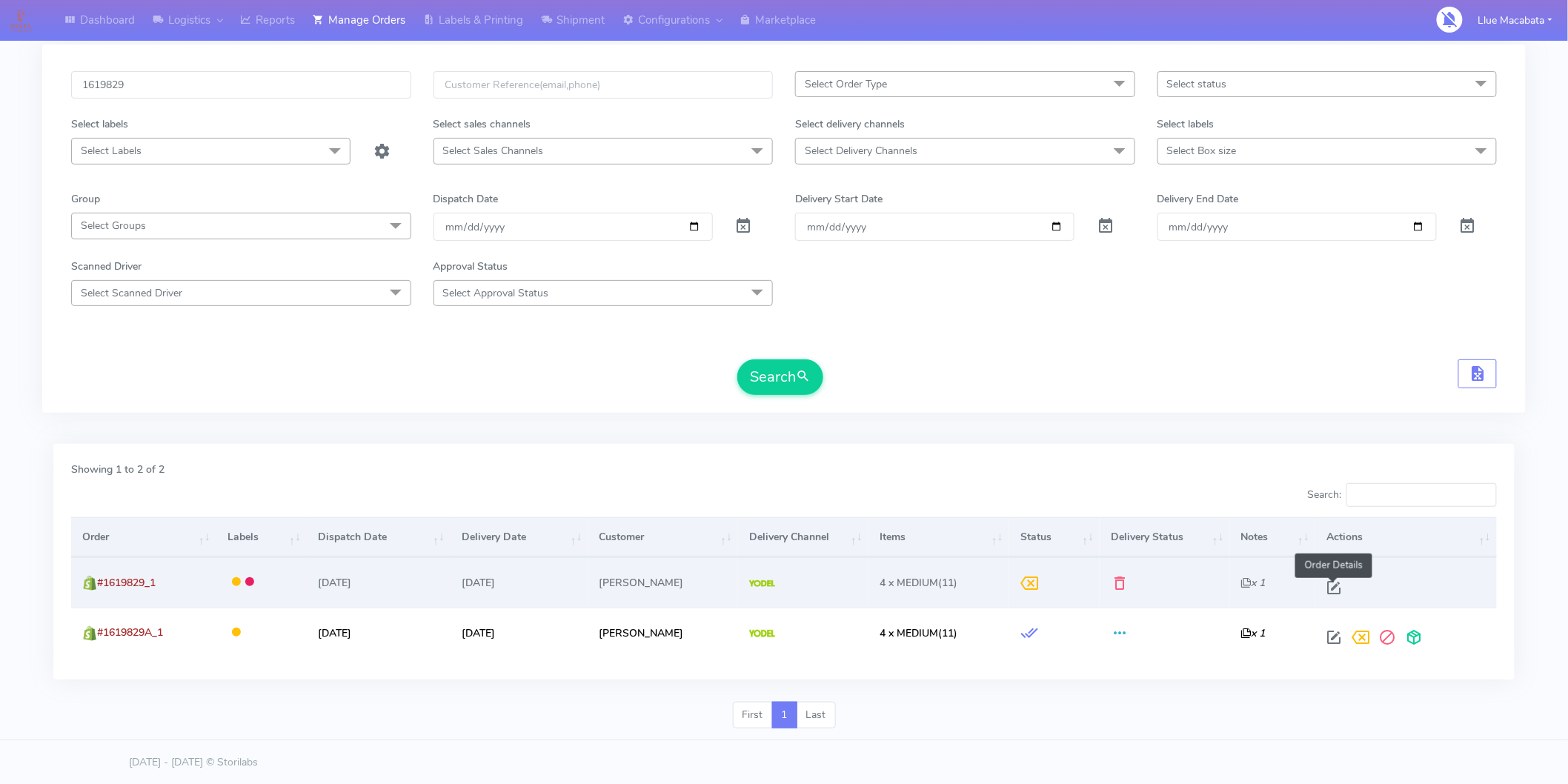
click at [1324, 584] on span at bounding box center [1333, 590] width 26 height 14
select select "5"
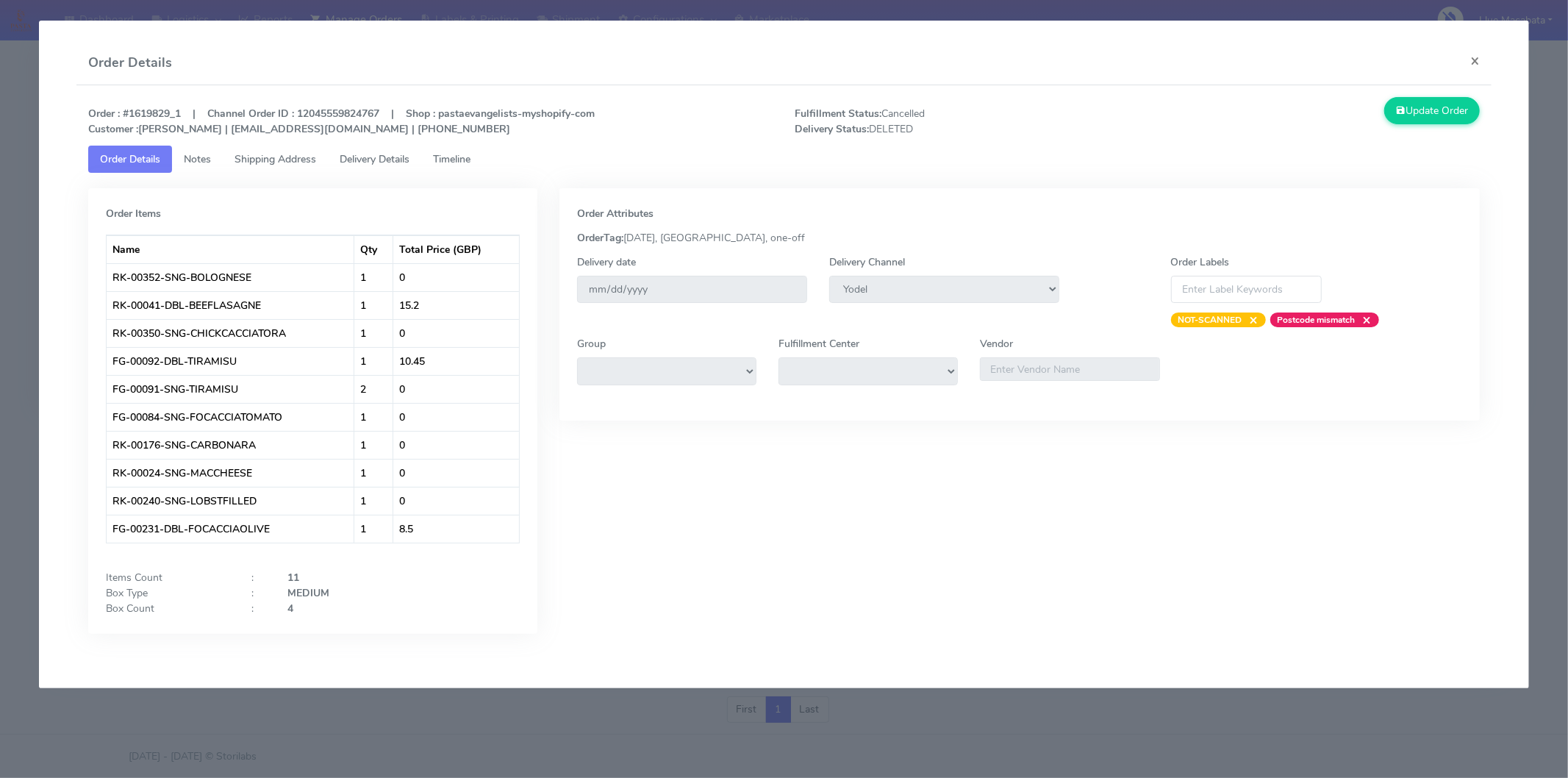
click at [453, 158] on span "Timeline" at bounding box center [451, 159] width 37 height 14
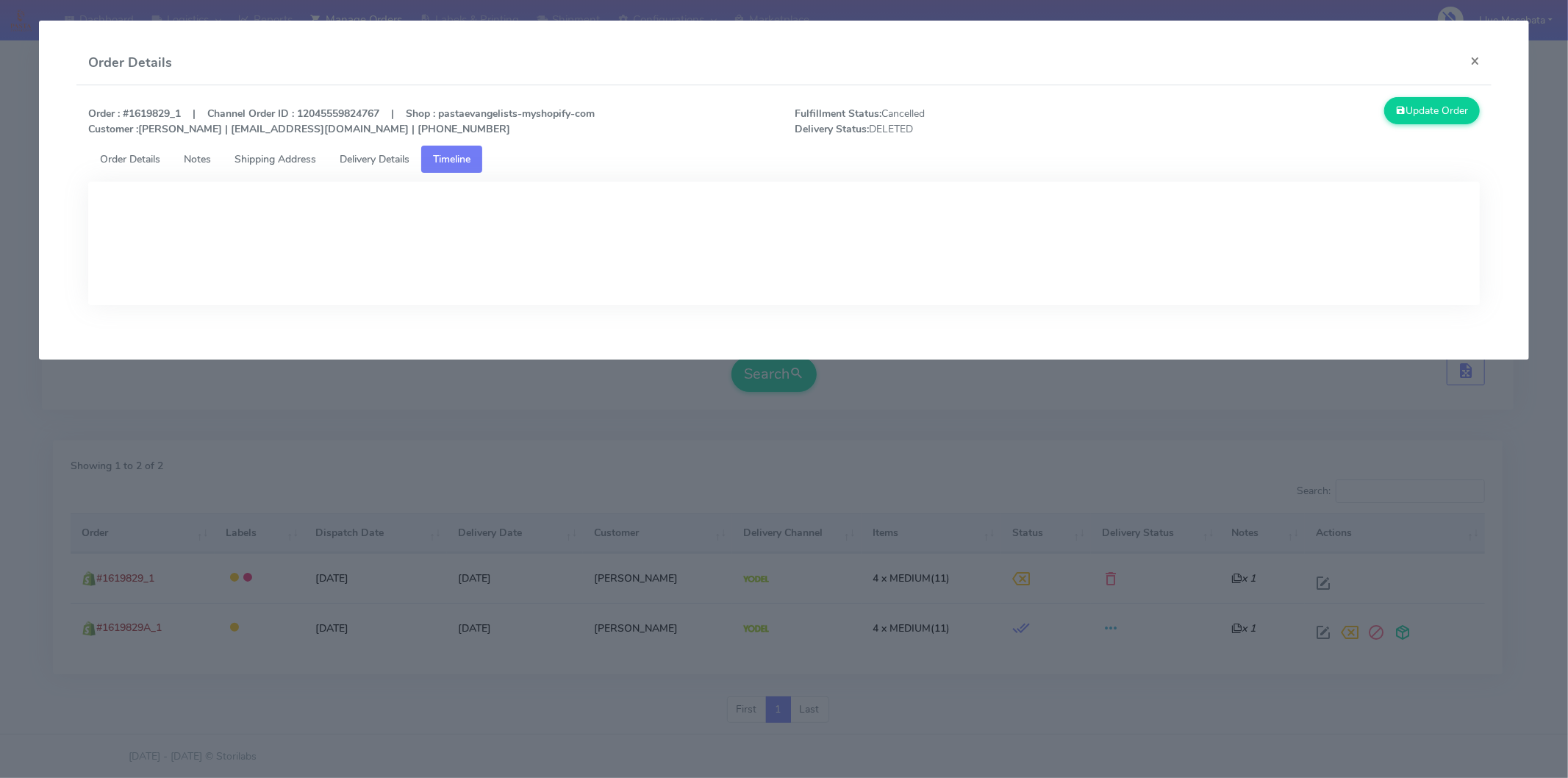
click at [400, 155] on span "Delivery Details" at bounding box center [374, 159] width 70 height 14
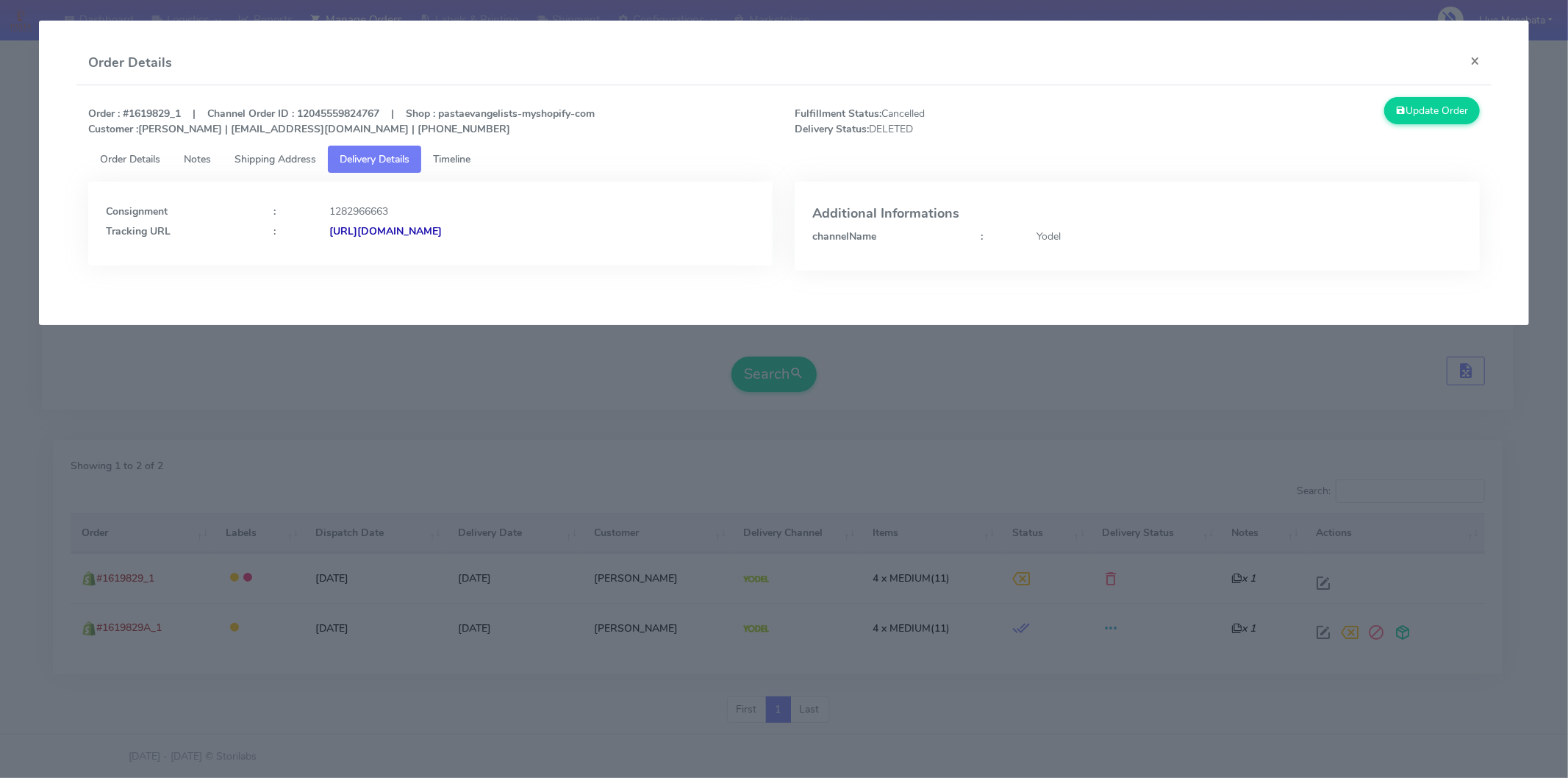
click at [467, 156] on span "Timeline" at bounding box center [451, 159] width 37 height 14
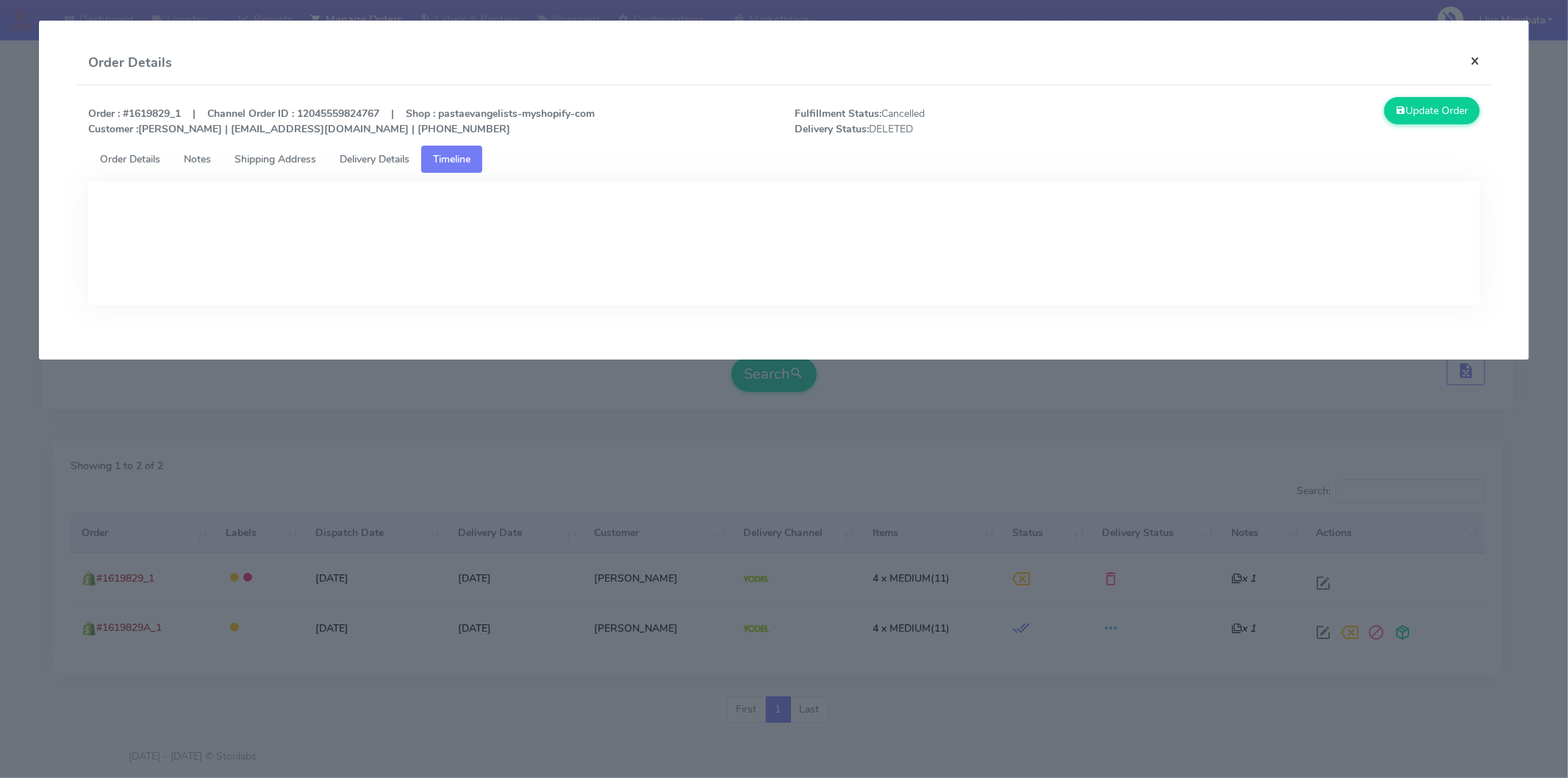
click at [1472, 61] on button "×" at bounding box center [1475, 61] width 33 height 39
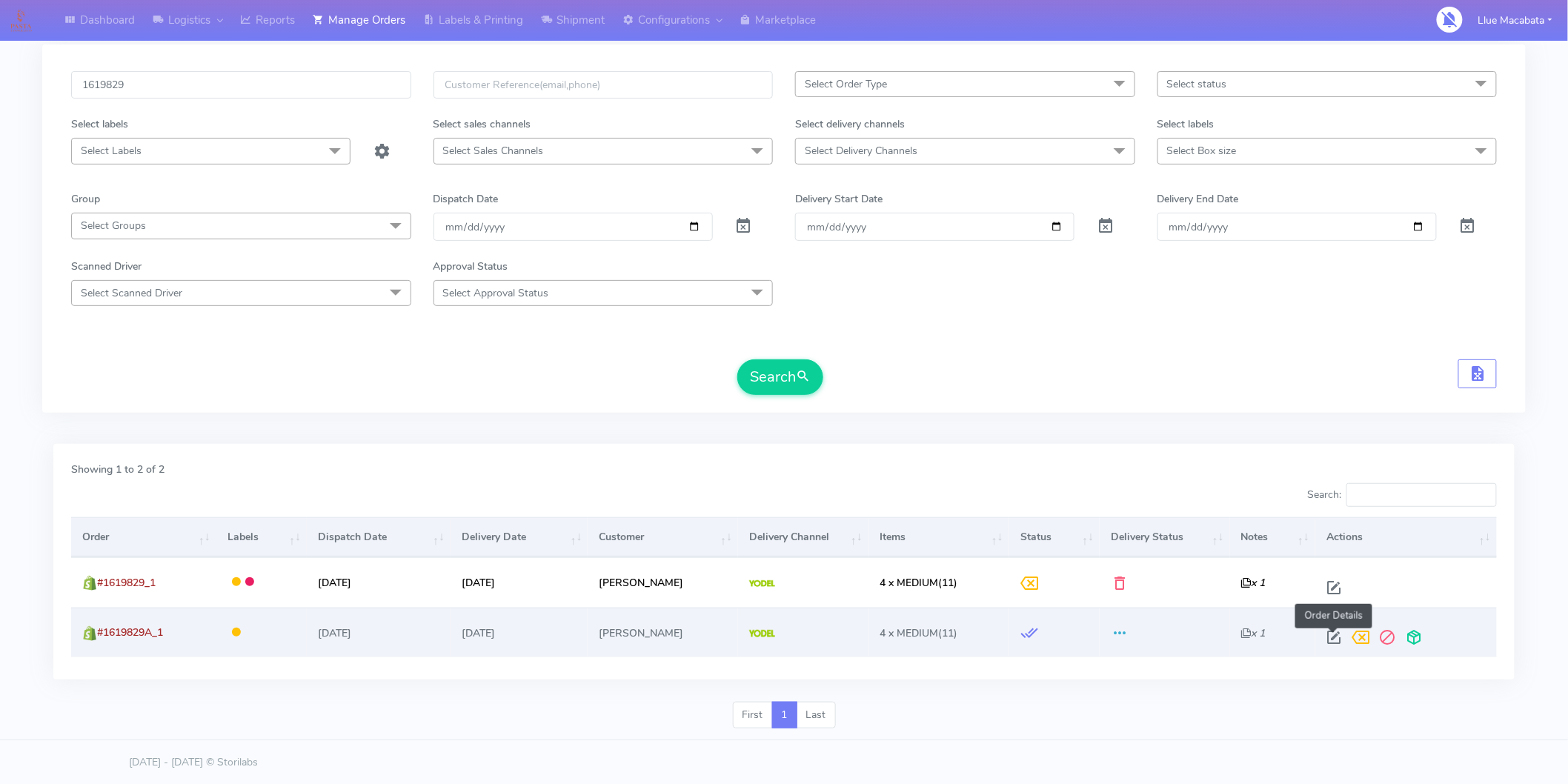
click at [1328, 635] on span at bounding box center [1333, 640] width 26 height 14
select select "5"
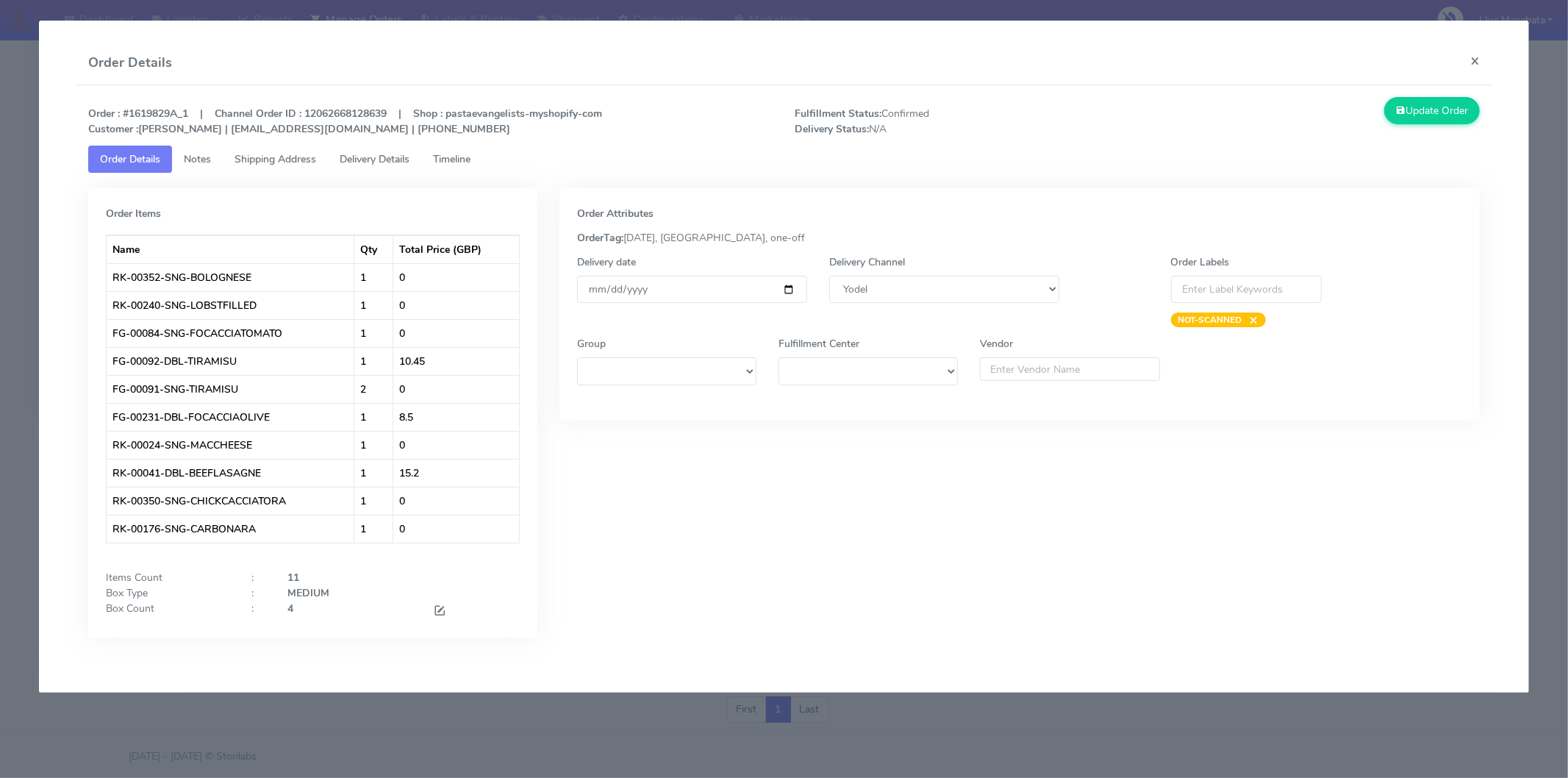
click at [482, 162] on link "Timeline" at bounding box center [452, 159] width 61 height 27
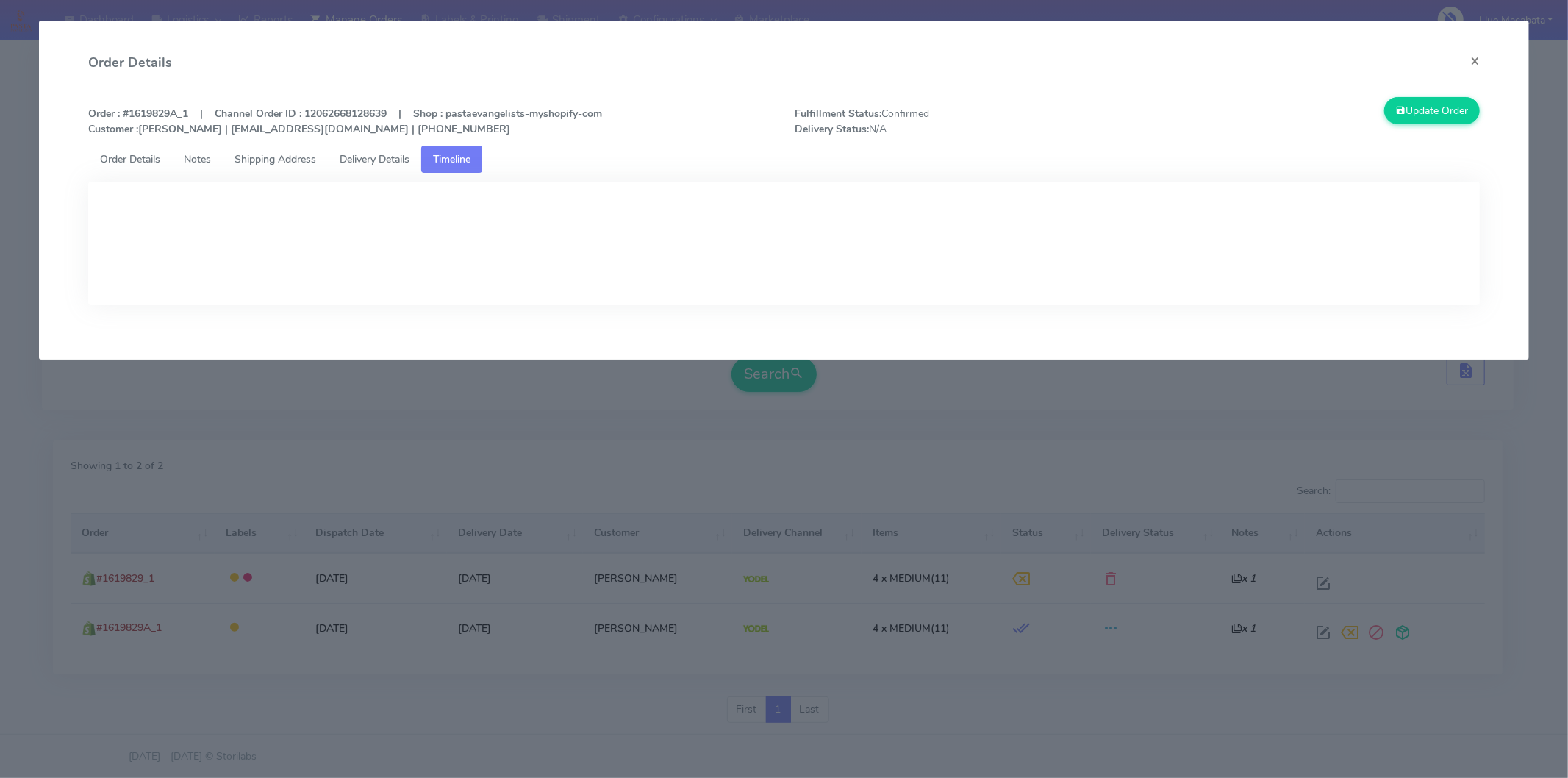
click at [386, 162] on span "Delivery Details" at bounding box center [374, 159] width 70 height 14
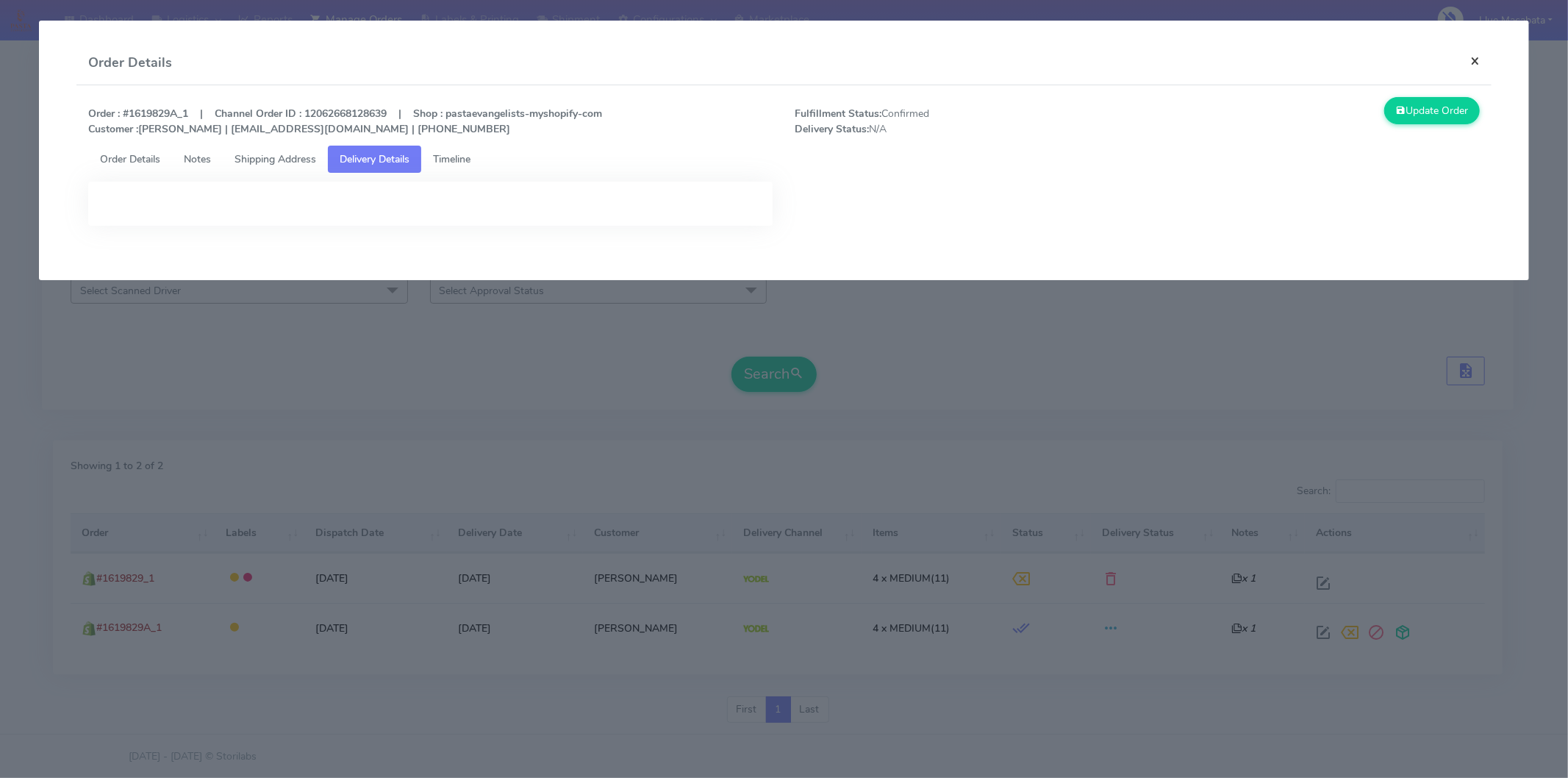
click at [1480, 63] on button "×" at bounding box center [1475, 61] width 33 height 39
